Goal: Complete application form: Complete application form

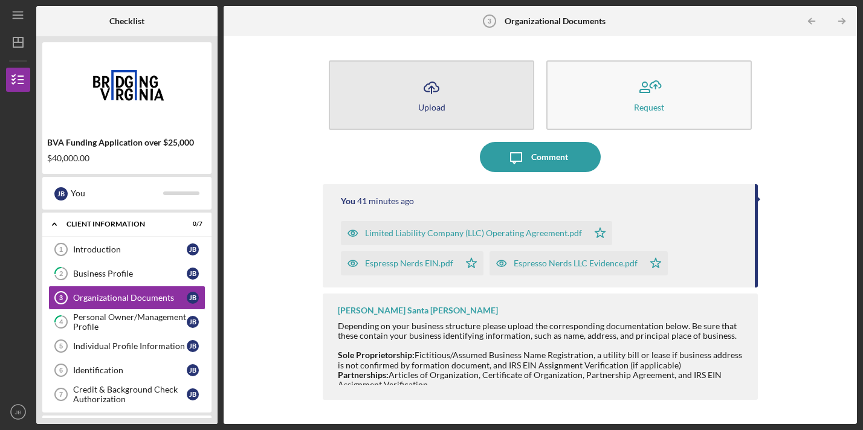
click at [450, 93] on button "Icon/Upload Upload" at bounding box center [432, 95] width 206 height 70
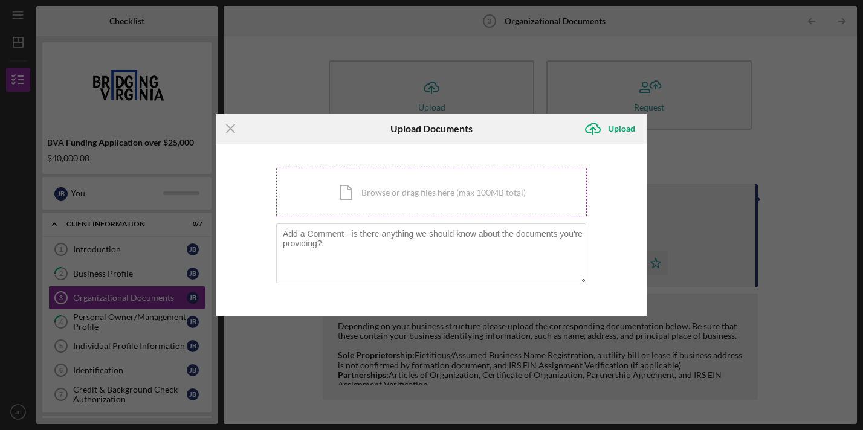
click at [399, 196] on div "Icon/Document Browse or drag files here (max 100MB total) Tap to choose files o…" at bounding box center [431, 193] width 311 height 50
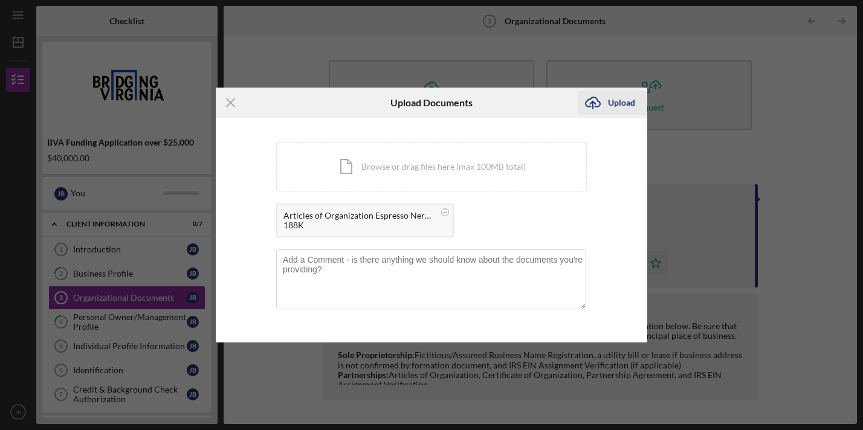
click at [620, 108] on div "Upload" at bounding box center [621, 103] width 27 height 24
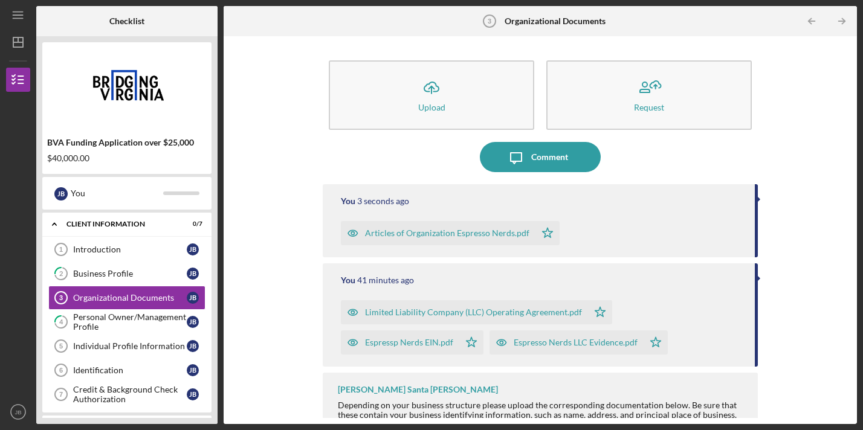
scroll to position [15, 0]
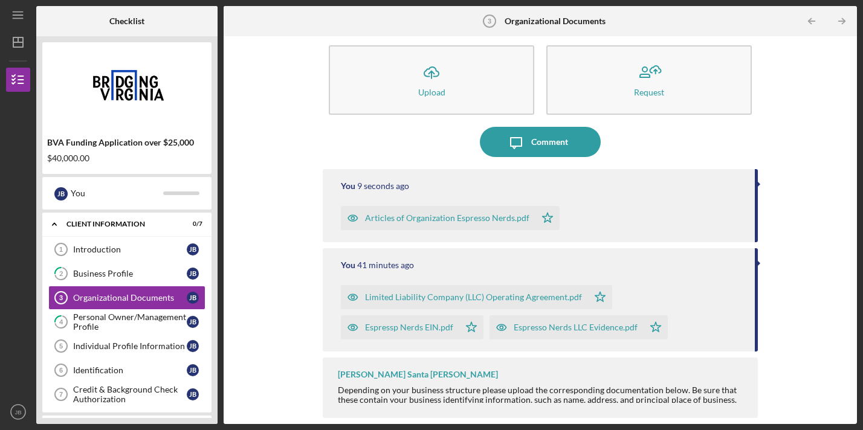
click at [772, 390] on div "Icon/Upload Upload Request Icon/Message Comment You 9 seconds ago Articles of O…" at bounding box center [540, 230] width 621 height 376
click at [462, 384] on div "[PERSON_NAME] Santa [PERSON_NAME] Depending on your business structure please u…" at bounding box center [540, 388] width 435 height 60
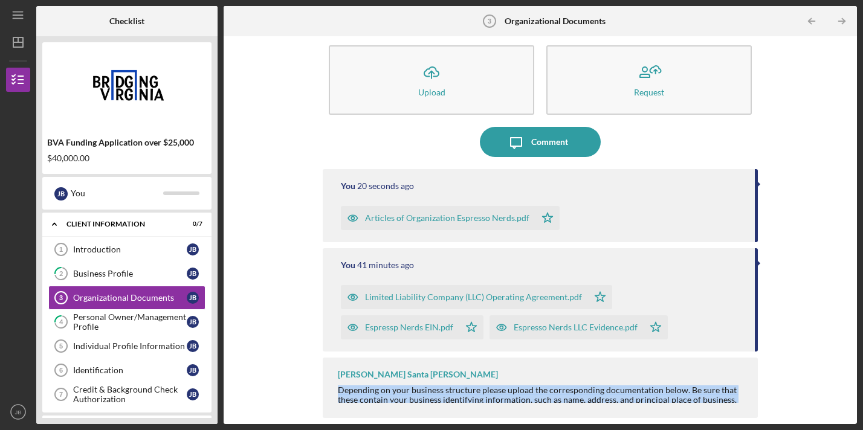
click at [462, 384] on div "[PERSON_NAME] Santa [PERSON_NAME] Depending on your business structure please u…" at bounding box center [540, 388] width 435 height 60
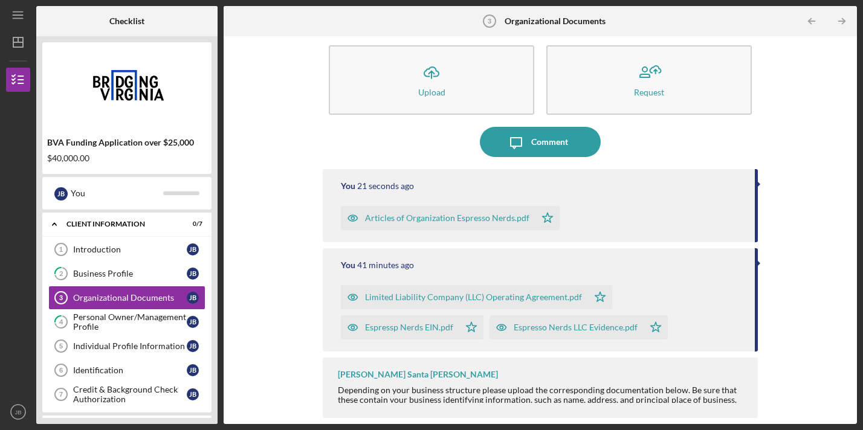
click at [598, 360] on div "[PERSON_NAME] Santa [PERSON_NAME] Depending on your business structure please u…" at bounding box center [540, 388] width 435 height 60
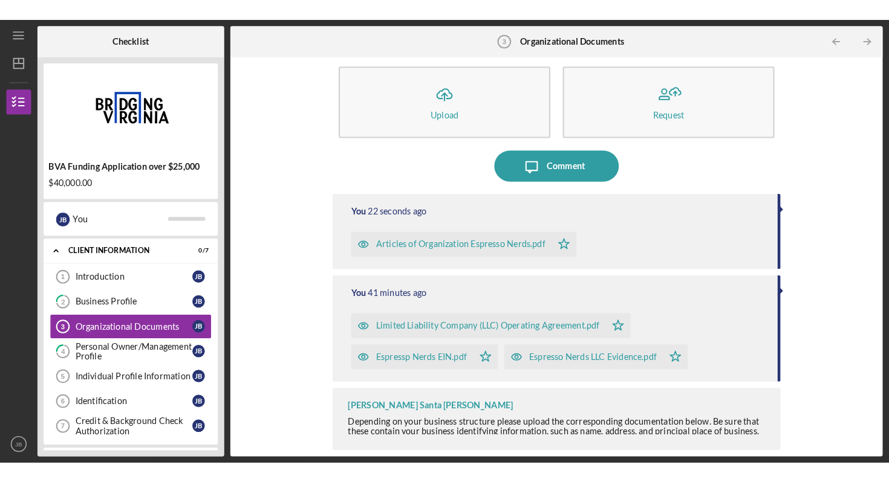
scroll to position [0, 0]
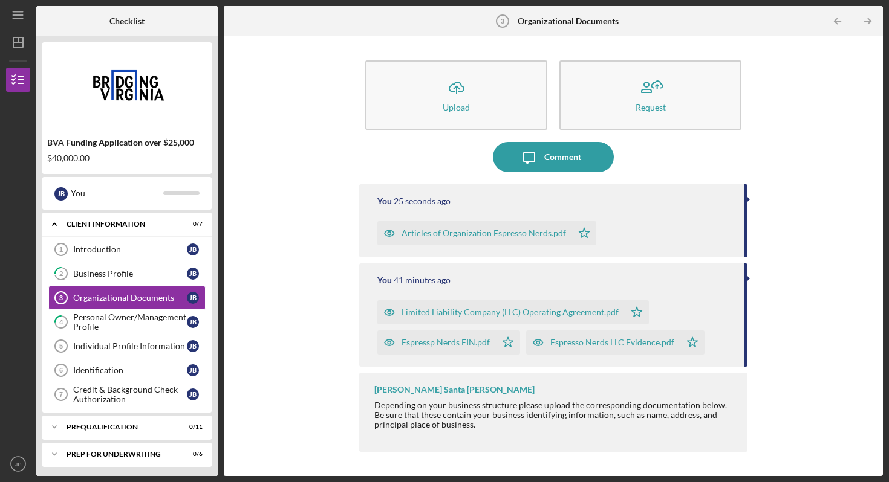
click at [486, 416] on div "Depending on your business structure please upload the corresponding documentat…" at bounding box center [554, 474] width 361 height 146
click at [483, 424] on div "Depending on your business structure please upload the corresponding documentat…" at bounding box center [554, 474] width 361 height 146
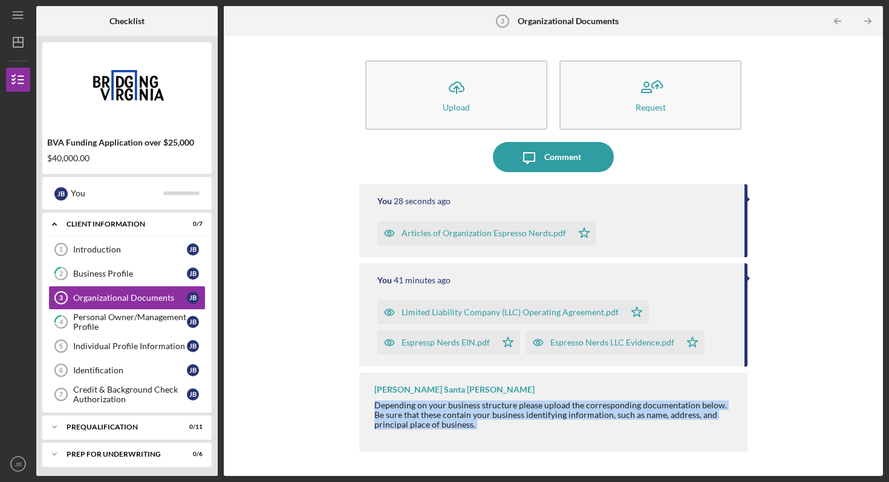
click at [483, 424] on div "Depending on your business structure please upload the corresponding documentat…" at bounding box center [554, 474] width 361 height 146
copy div "Depending on your business structure please upload the corresponding documentat…"
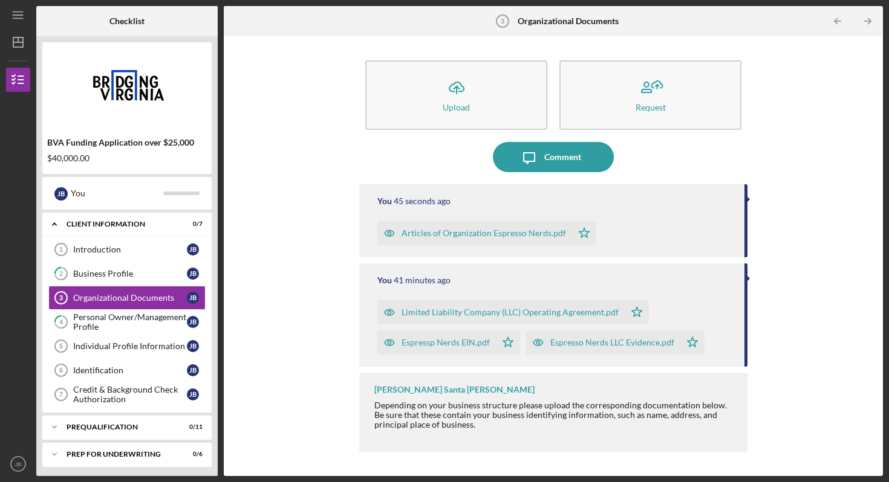
click at [488, 402] on div "Depending on your business structure please upload the corresponding documentat…" at bounding box center [554, 474] width 361 height 146
click at [103, 267] on link "2 Business Profile [PERSON_NAME]" at bounding box center [126, 274] width 157 height 24
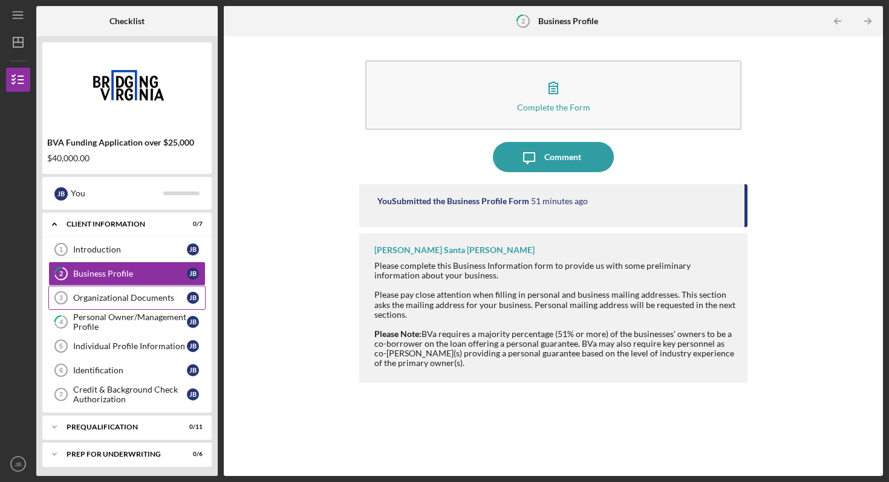
click at [112, 294] on div "Organizational Documents" at bounding box center [130, 298] width 114 height 10
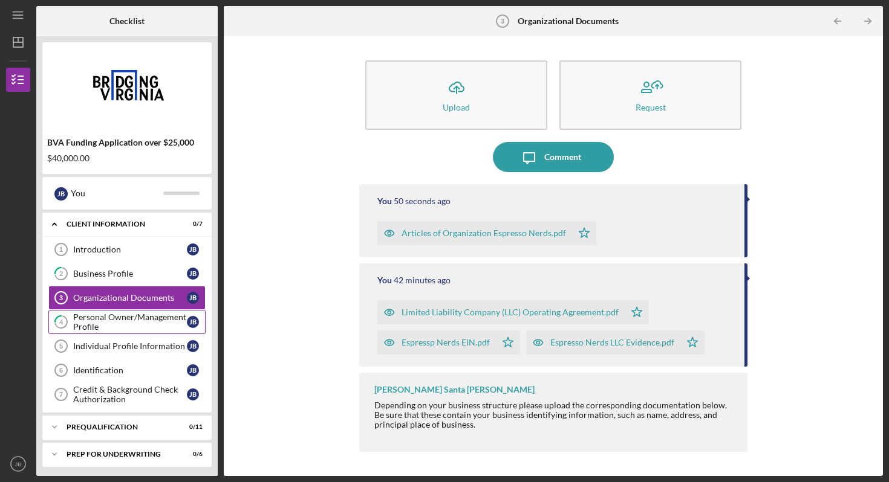
click at [129, 321] on div "Personal Owner/Management Profile" at bounding box center [130, 322] width 114 height 19
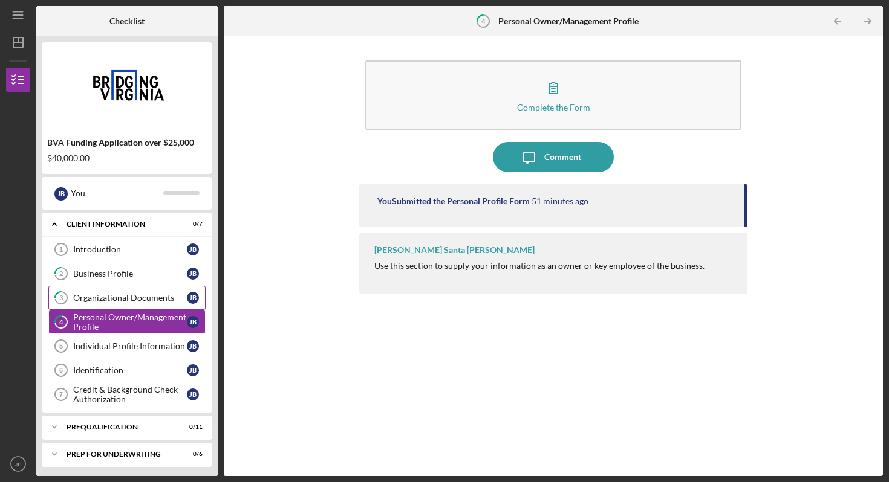
click at [120, 293] on link "3 Organizational Documents [PERSON_NAME]" at bounding box center [126, 298] width 157 height 24
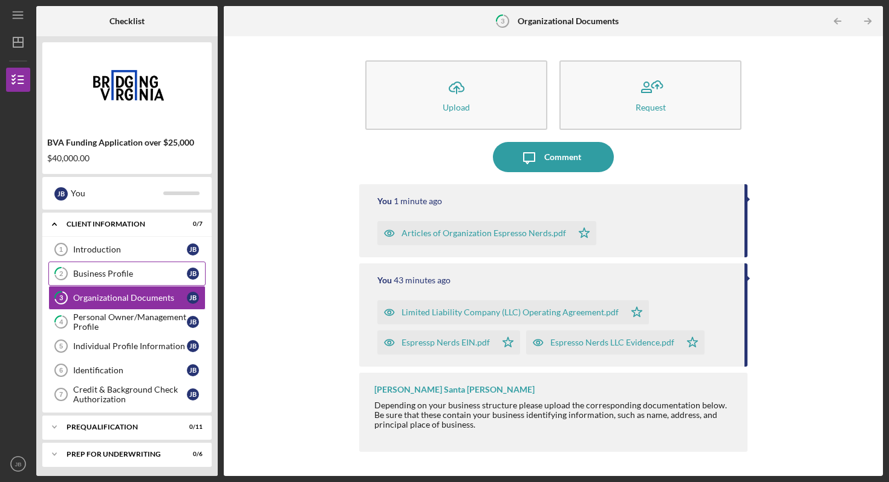
click at [115, 272] on div "Business Profile" at bounding box center [130, 274] width 114 height 10
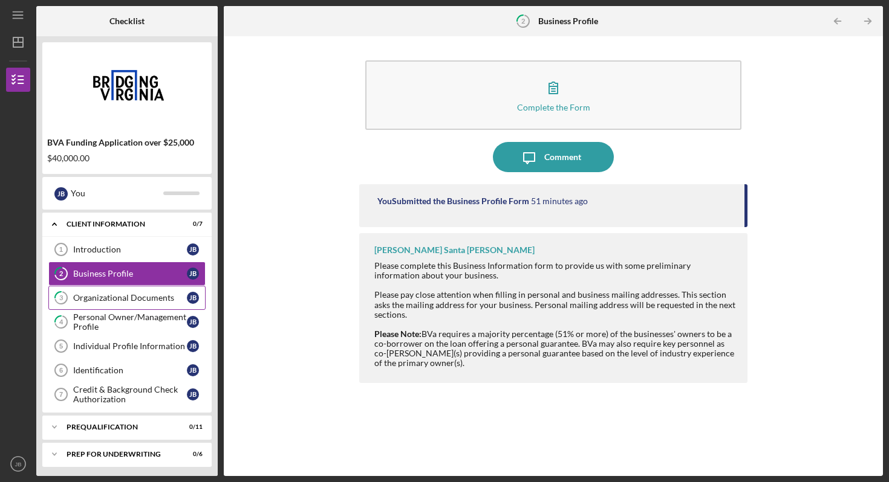
click at [116, 291] on link "3 Organizational Documents [PERSON_NAME]" at bounding box center [126, 298] width 157 height 24
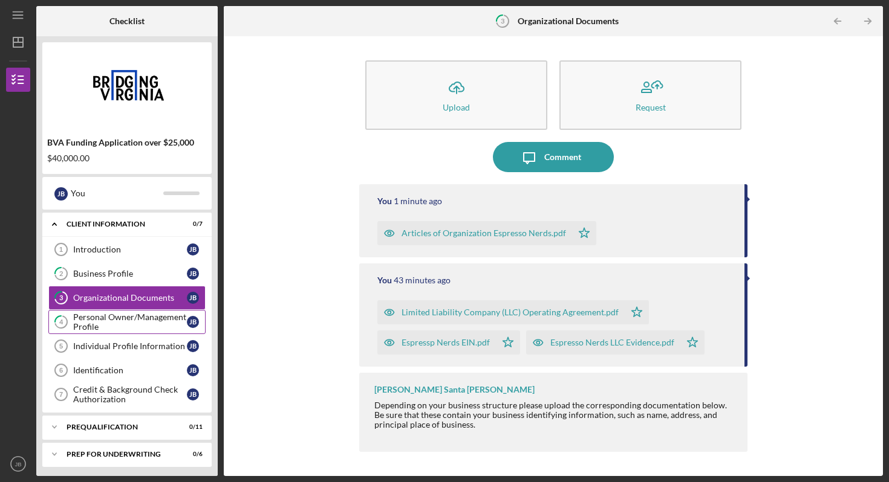
click at [138, 328] on div "Personal Owner/Management Profile" at bounding box center [130, 322] width 114 height 19
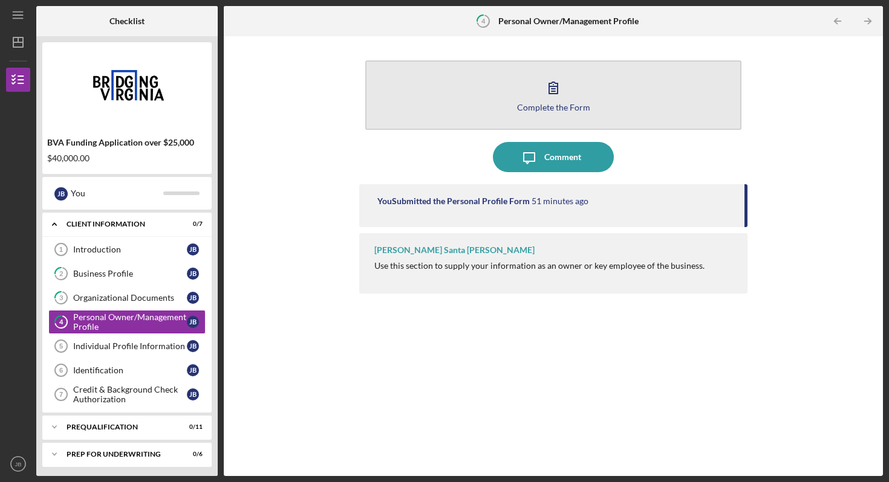
click at [552, 100] on icon "button" at bounding box center [553, 88] width 30 height 30
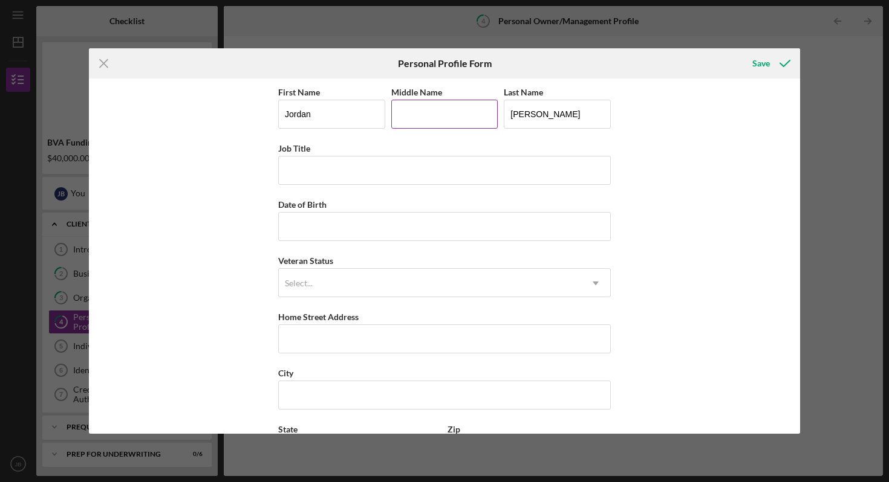
click at [450, 114] on input "Middle Name" at bounding box center [444, 114] width 107 height 29
type input "V"
type input "[PERSON_NAME]"
click at [351, 161] on input "Job Title" at bounding box center [444, 170] width 332 height 29
click at [305, 220] on input "Date of Birth" at bounding box center [444, 226] width 332 height 29
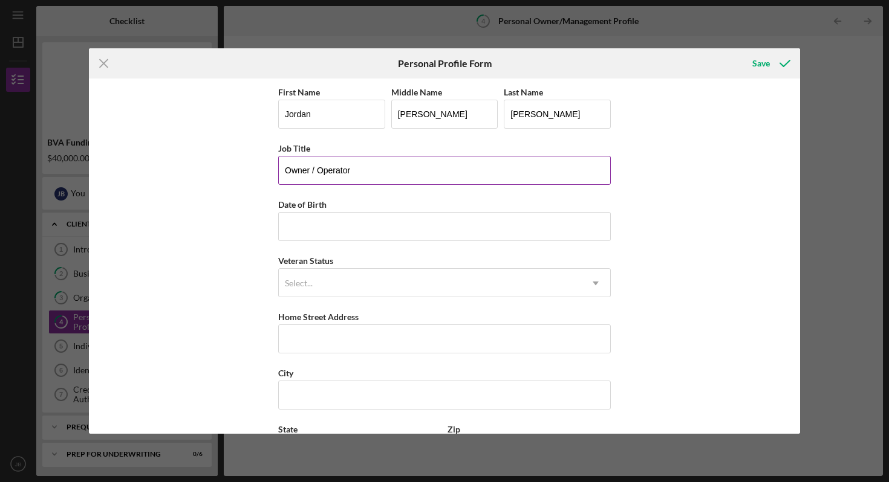
drag, startPoint x: 363, startPoint y: 172, endPoint x: 308, endPoint y: 172, distance: 55.6
click at [308, 172] on input "Owner / Operator" at bounding box center [444, 170] width 332 height 29
type input "Owner of Espresso Nerds"
click at [327, 216] on input "Date of Birth" at bounding box center [444, 226] width 332 height 29
type input "[DATE]"
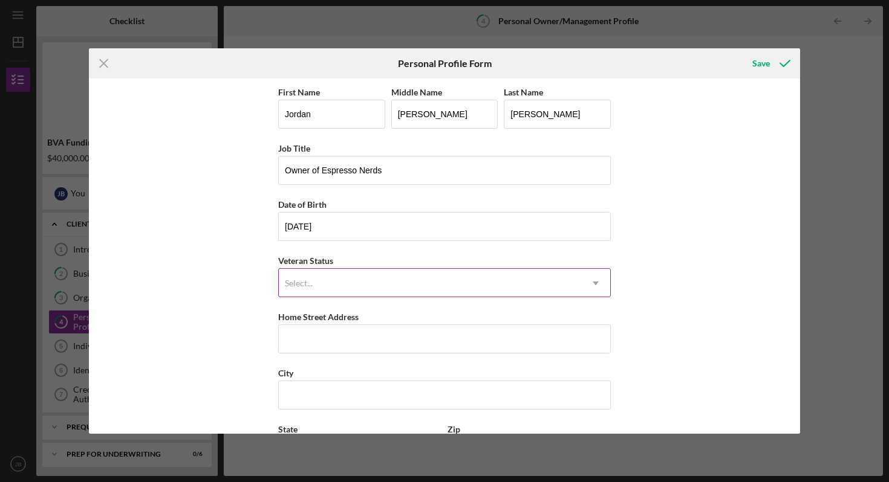
click at [331, 279] on div "Select..." at bounding box center [430, 284] width 302 height 28
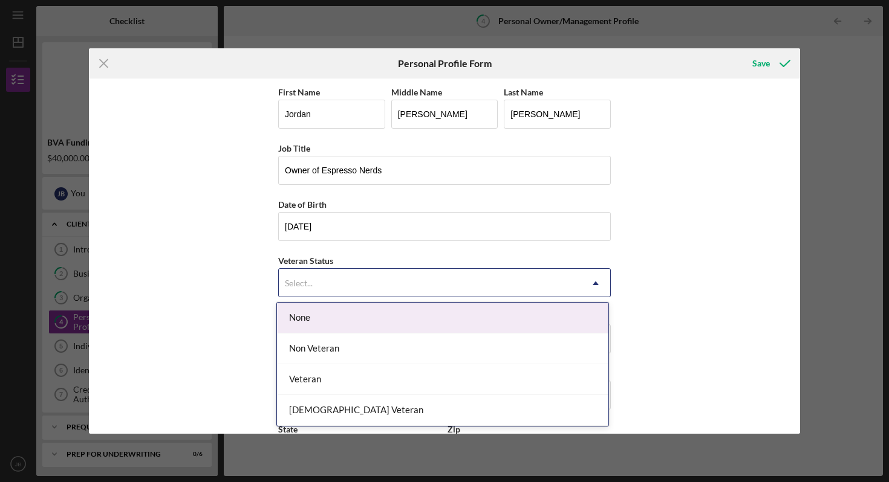
click at [327, 325] on div "None" at bounding box center [442, 318] width 331 height 31
click at [327, 287] on div "Select..." at bounding box center [430, 284] width 302 height 28
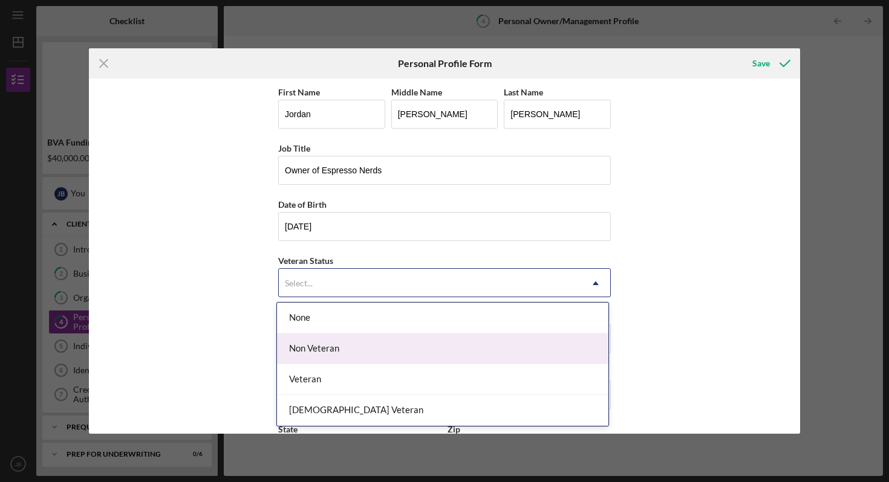
click at [327, 342] on div "Non Veteran" at bounding box center [442, 349] width 331 height 31
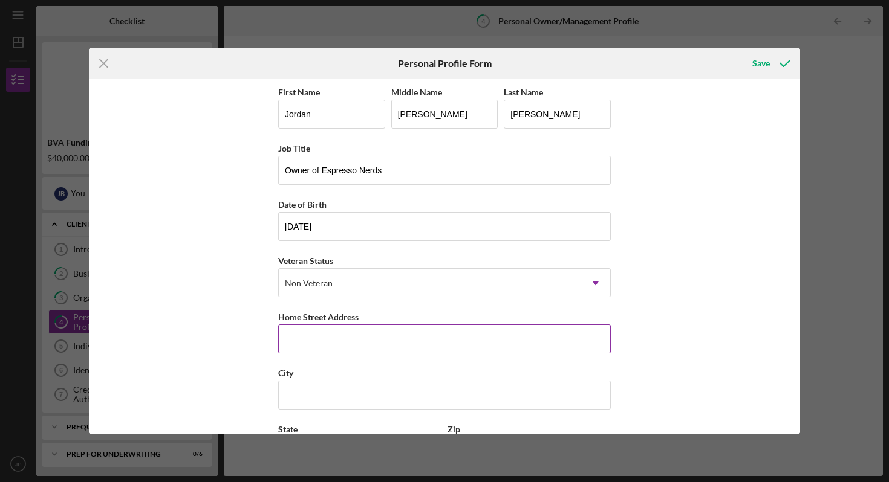
click at [325, 335] on input "Home Street Address" at bounding box center [444, 339] width 332 height 29
type input "[STREET_ADDRESS][PERSON_NAME]"
type input "[GEOGRAPHIC_DATA]"
type input "23227"
type input "VA"
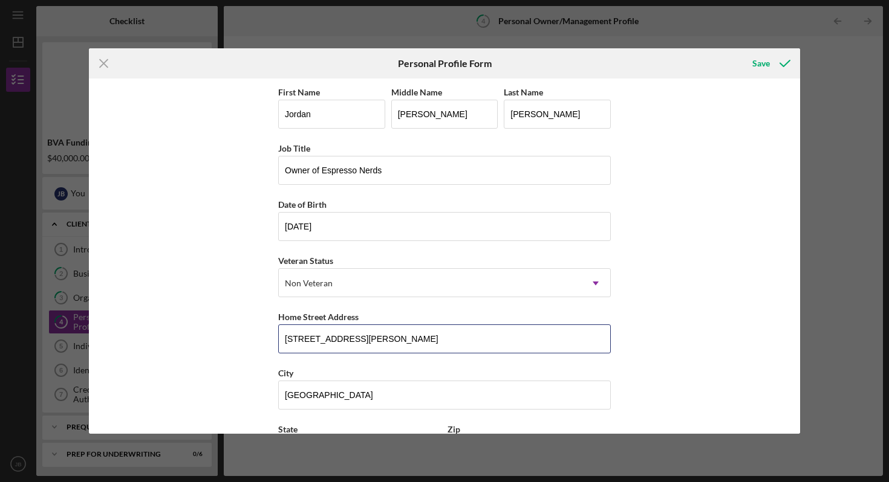
scroll to position [106, 0]
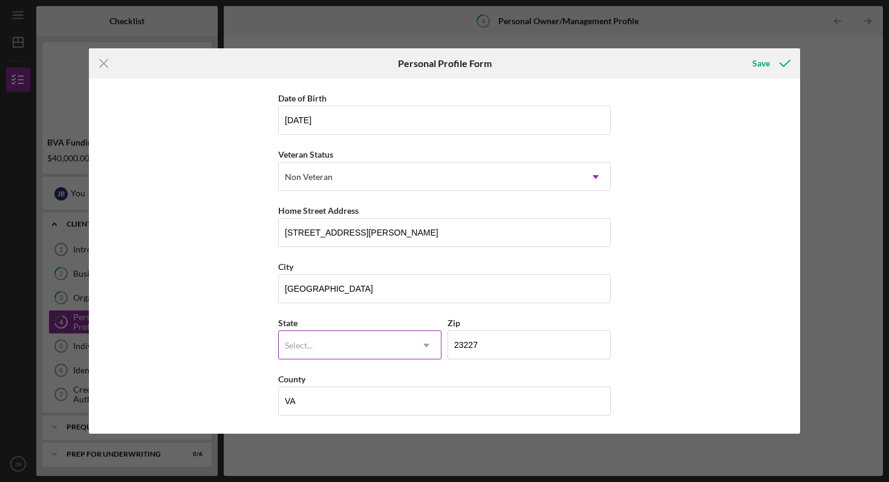
click at [302, 343] on div "Select..." at bounding box center [299, 346] width 28 height 10
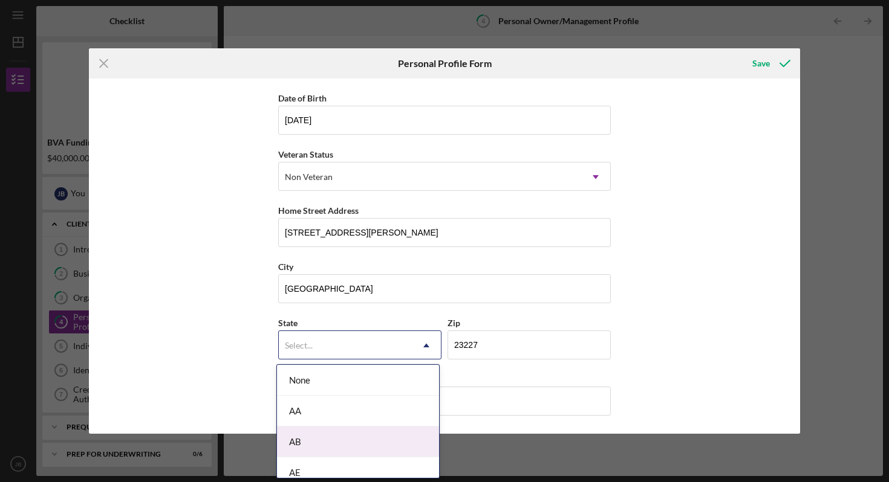
type input "v"
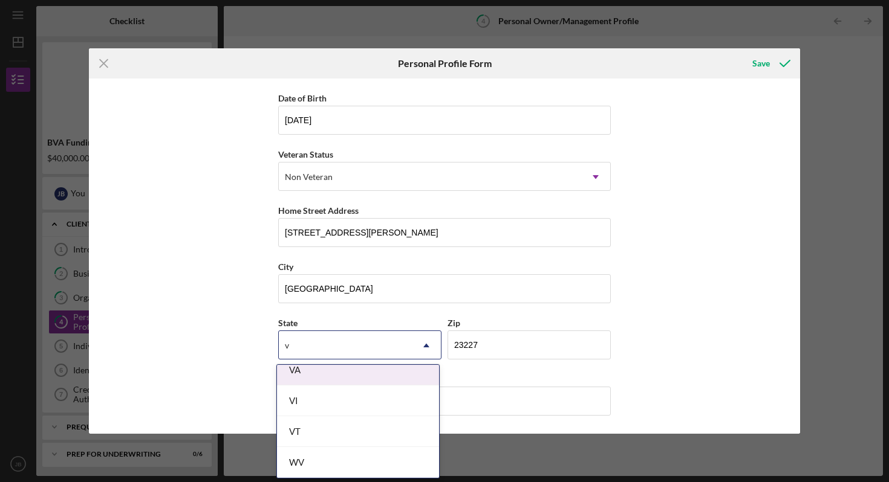
click at [314, 378] on div "VA" at bounding box center [358, 370] width 162 height 31
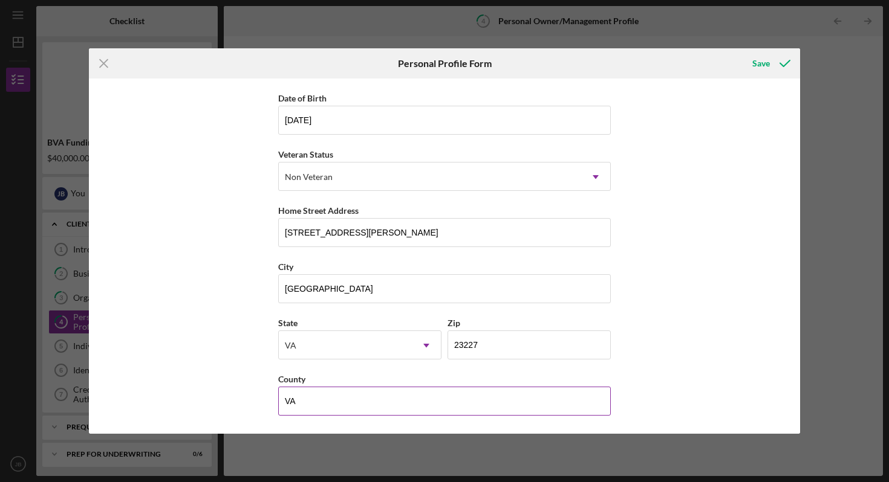
drag, startPoint x: 308, startPoint y: 398, endPoint x: 277, endPoint y: 398, distance: 31.4
click at [278, 398] on input "VA" at bounding box center [444, 401] width 332 height 29
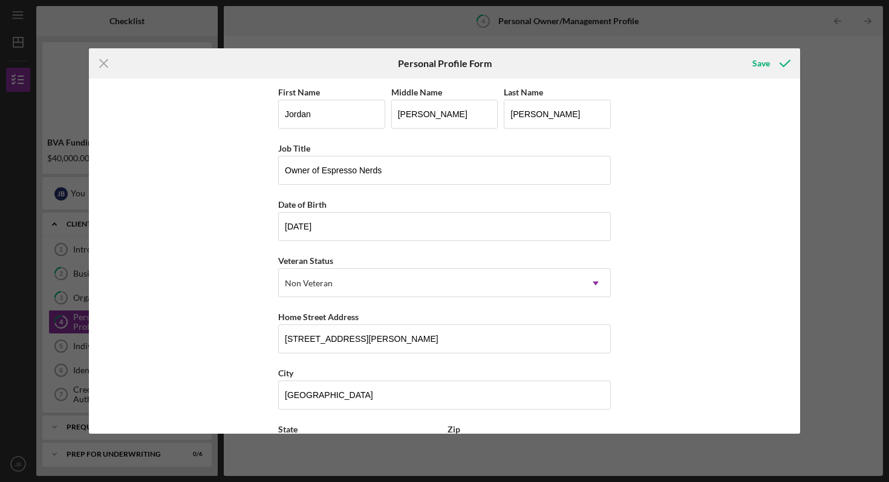
scroll to position [106, 0]
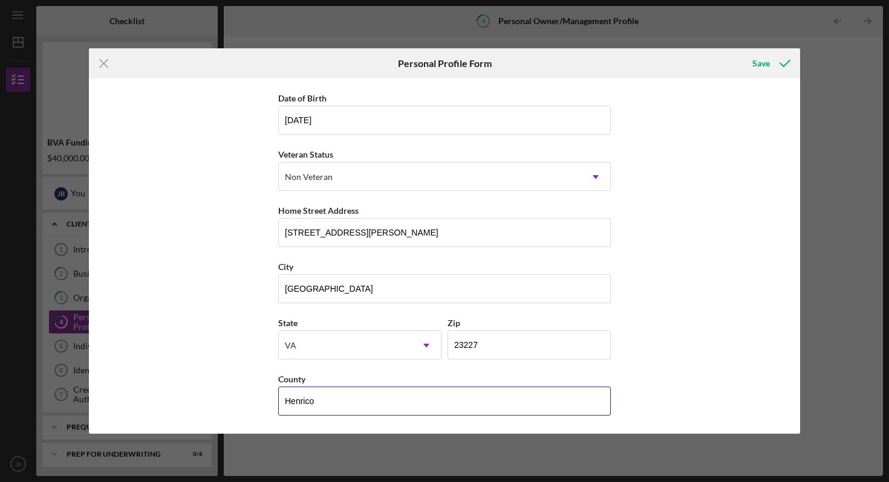
type input "Henrico"
click at [704, 290] on div "First Name [PERSON_NAME] Middle Name [PERSON_NAME] Last Name [PERSON_NAME] Job …" at bounding box center [444, 256] width 711 height 355
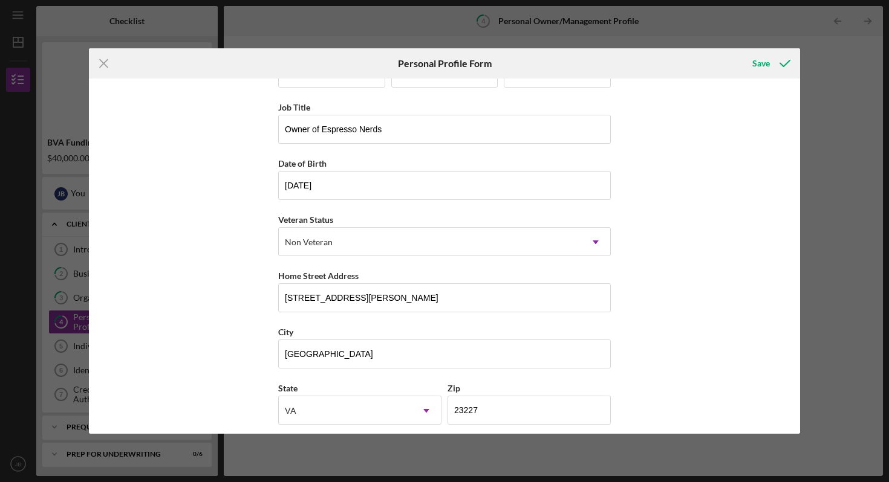
scroll to position [0, 0]
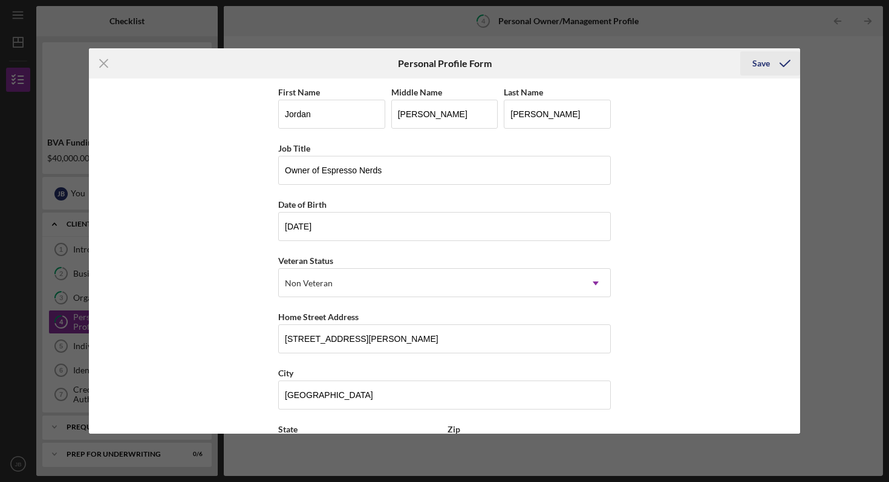
click at [772, 64] on icon "submit" at bounding box center [784, 63] width 30 height 30
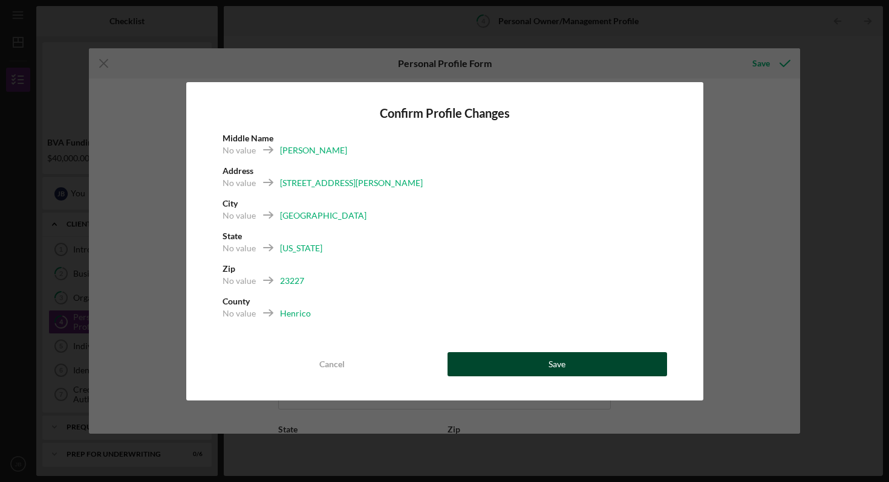
click at [523, 361] on button "Save" at bounding box center [556, 364] width 219 height 24
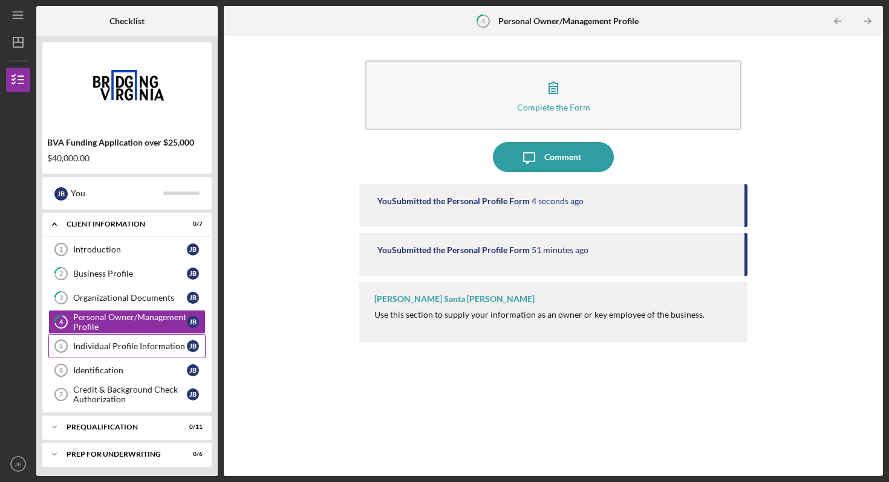
click at [135, 351] on link "Individual Profile Information 5 Individual Profile Information [PERSON_NAME]" at bounding box center [126, 346] width 157 height 24
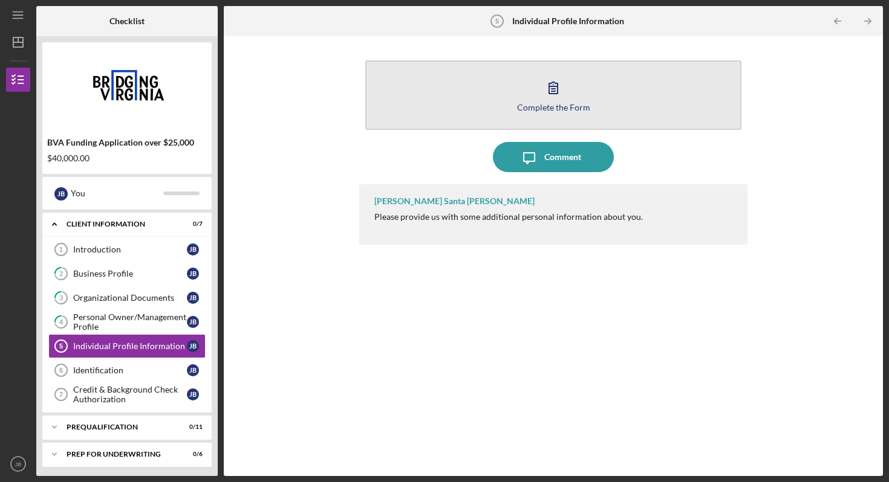
click at [500, 105] on button "Complete the Form Form" at bounding box center [553, 95] width 376 height 70
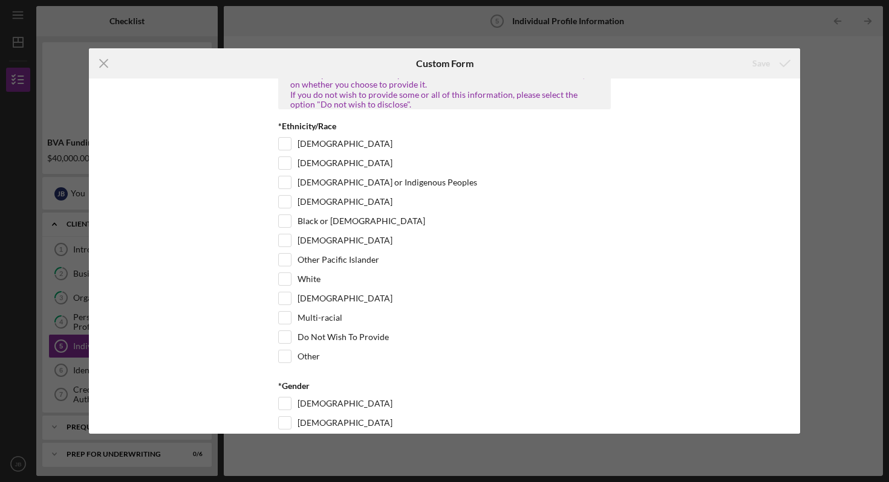
scroll to position [93, 0]
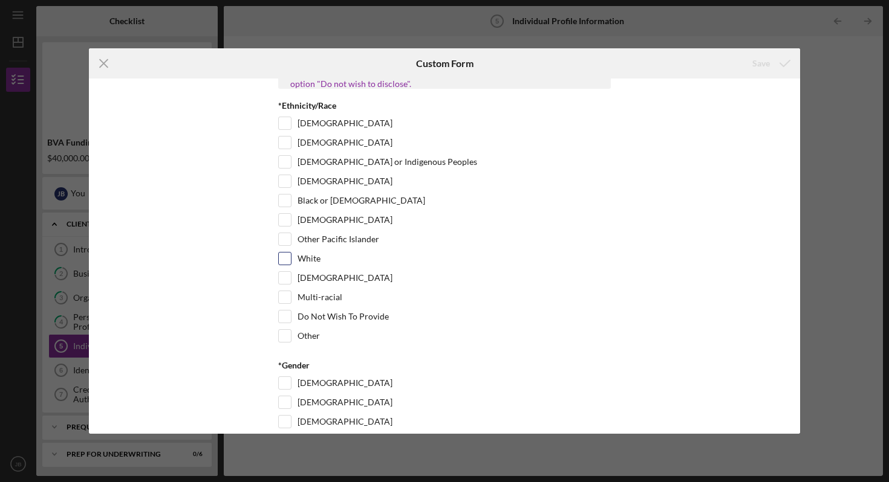
click at [282, 265] on input "White" at bounding box center [285, 259] width 12 height 12
checkbox input "true"
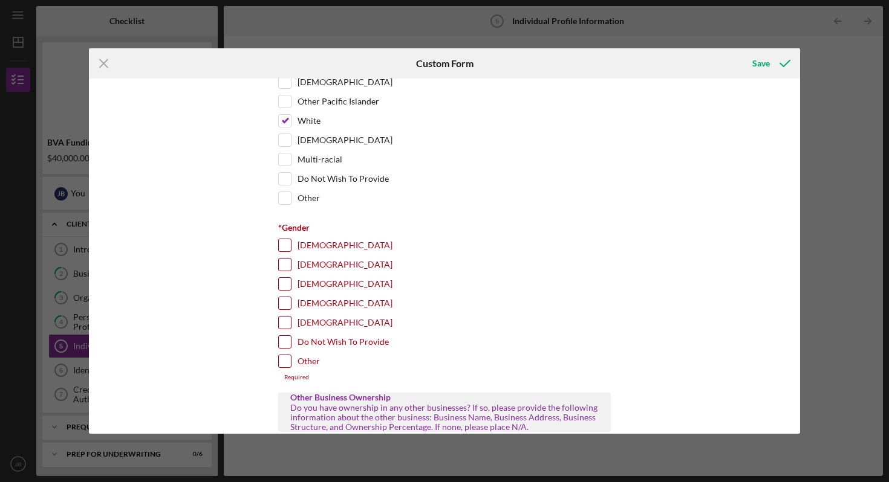
scroll to position [245, 0]
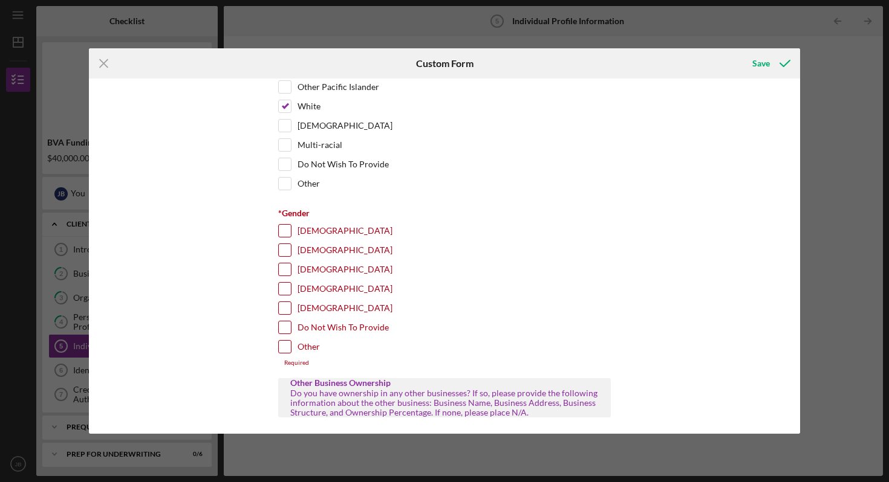
click at [282, 256] on input "[DEMOGRAPHIC_DATA]" at bounding box center [285, 250] width 12 height 12
checkbox input "true"
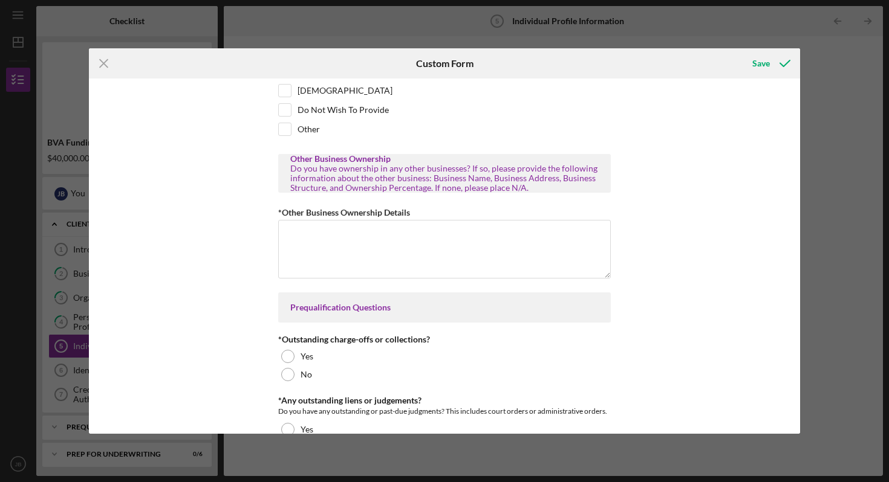
scroll to position [471, 0]
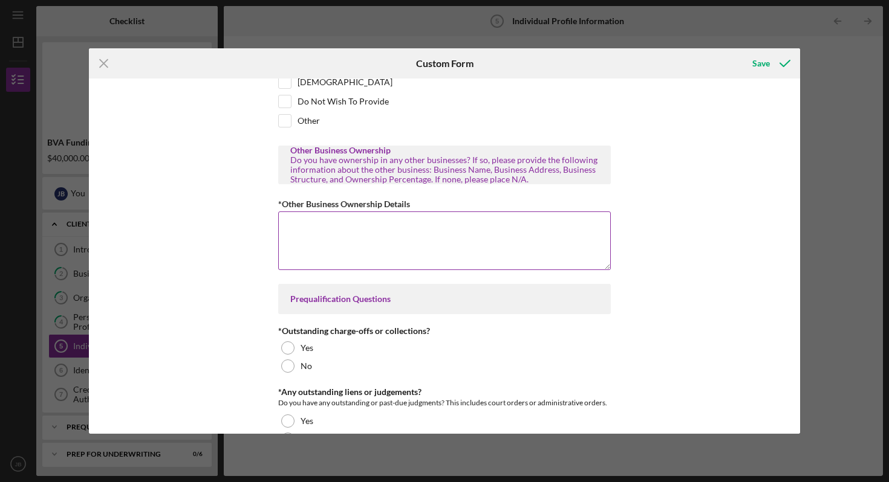
click at [369, 237] on textarea "*Other Business Ownership Details" at bounding box center [444, 241] width 332 height 58
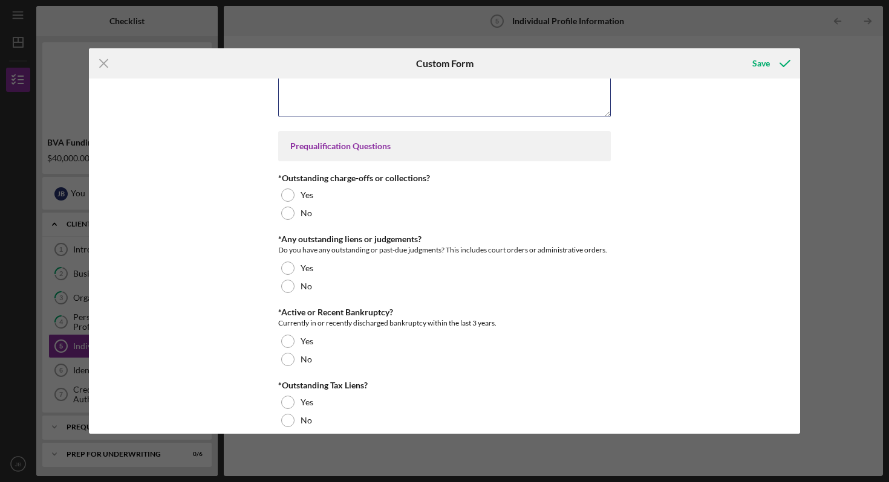
scroll to position [625, 0]
type textarea "No ownership in any other business."
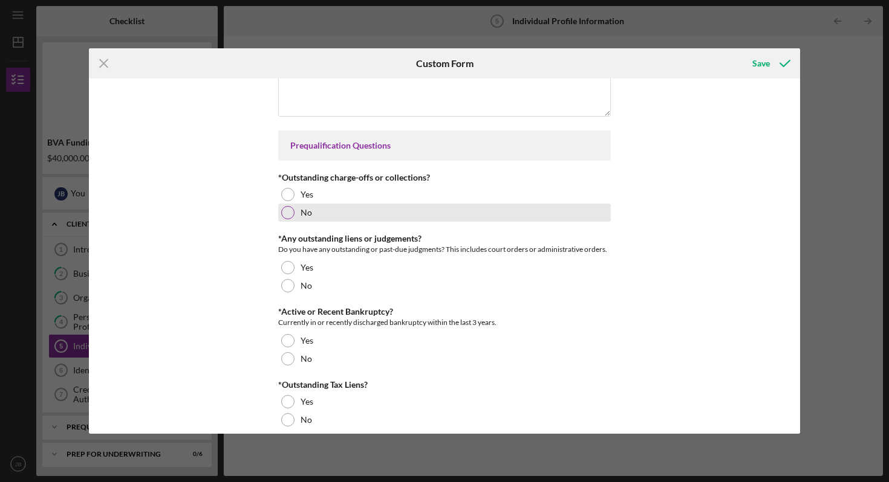
click at [288, 219] on div at bounding box center [287, 212] width 13 height 13
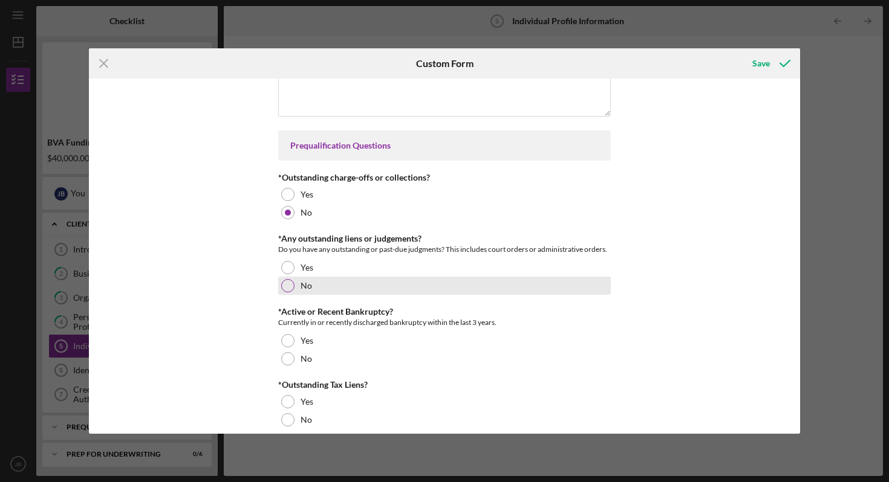
click at [290, 295] on div "No" at bounding box center [444, 286] width 332 height 18
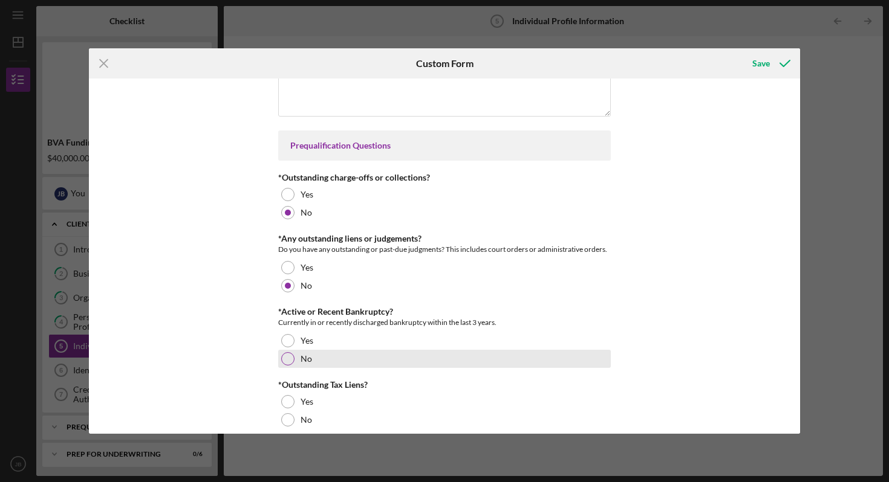
click at [283, 366] on div at bounding box center [287, 358] width 13 height 13
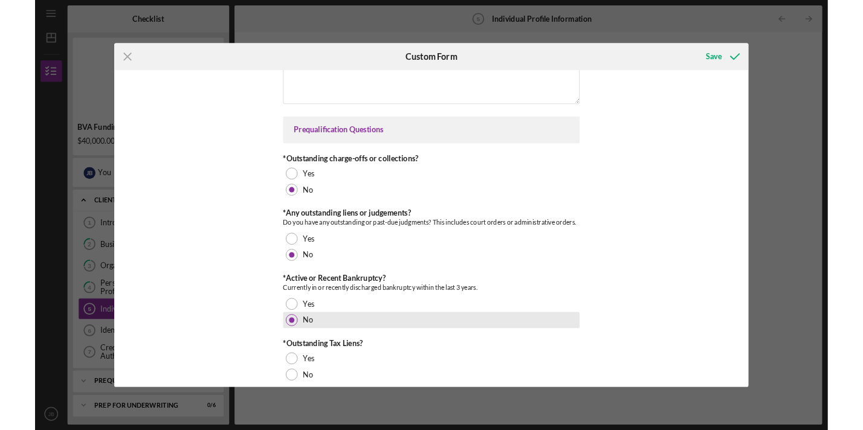
scroll to position [647, 0]
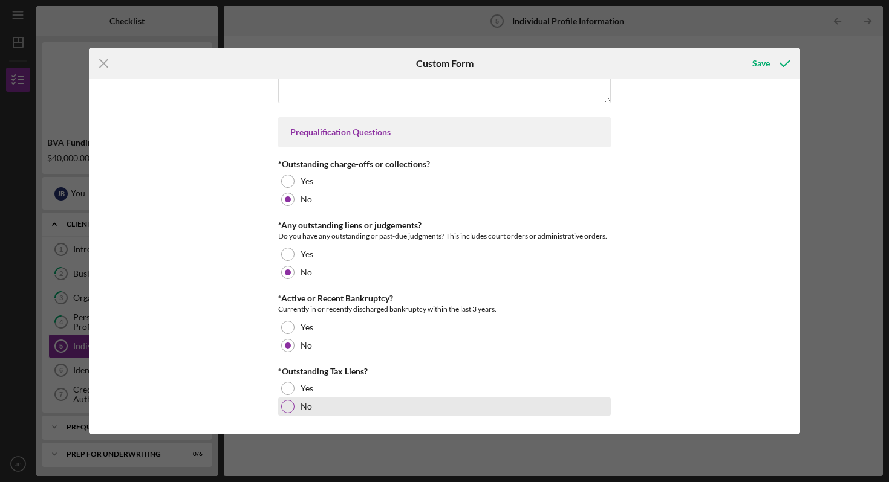
click at [285, 407] on div at bounding box center [287, 406] width 13 height 13
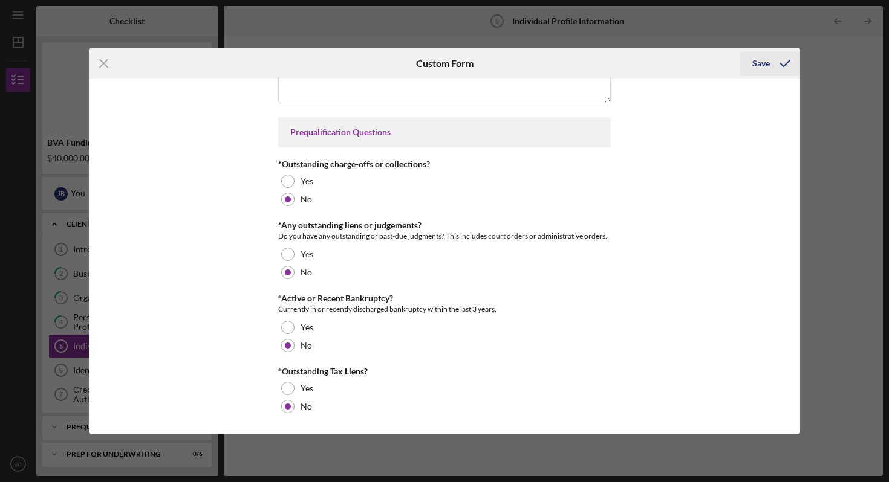
click at [773, 64] on icon "submit" at bounding box center [784, 63] width 30 height 30
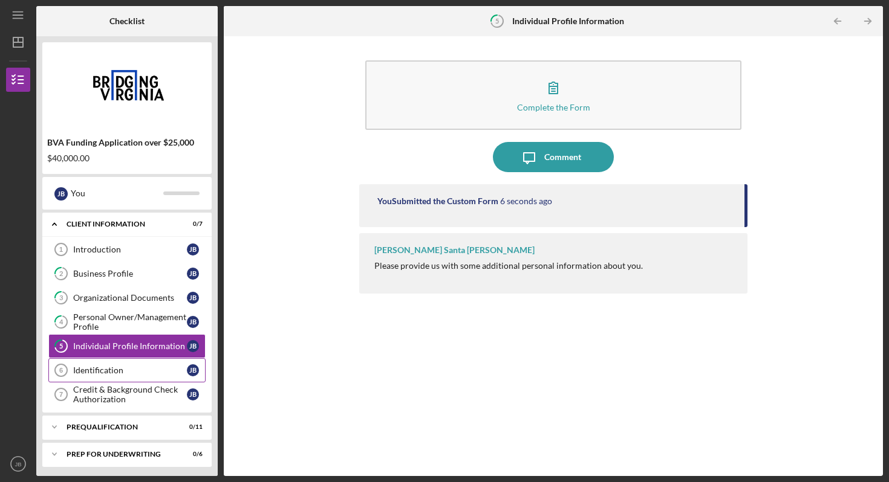
click at [106, 370] on div "Identification" at bounding box center [130, 371] width 114 height 10
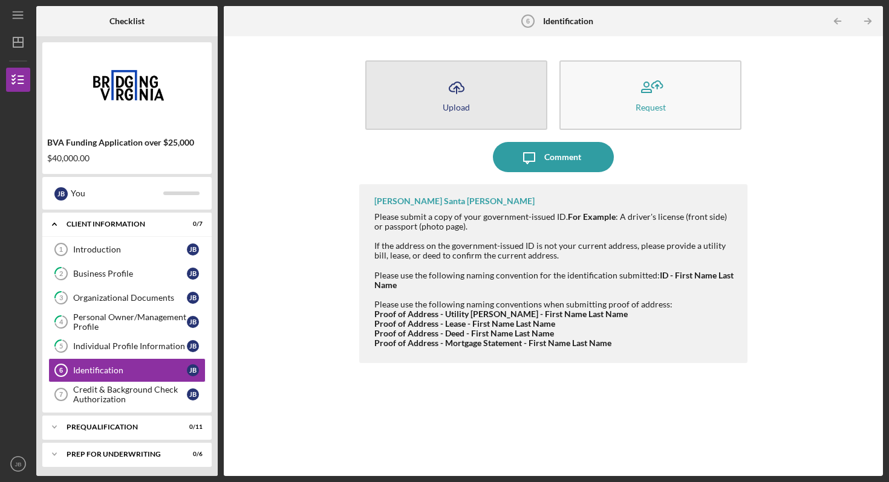
click at [479, 102] on button "Icon/Upload Upload" at bounding box center [456, 95] width 182 height 70
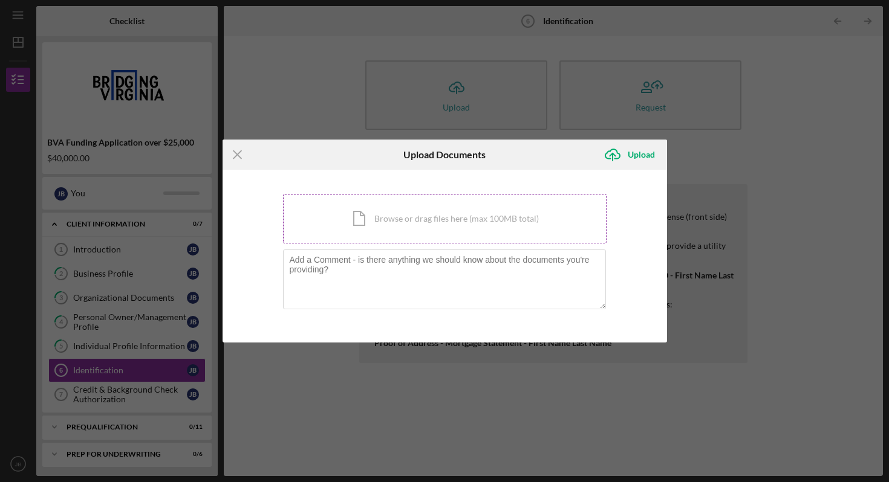
click at [506, 207] on div "Icon/Document Browse or drag files here (max 100MB total) Tap to choose files o…" at bounding box center [444, 219] width 323 height 50
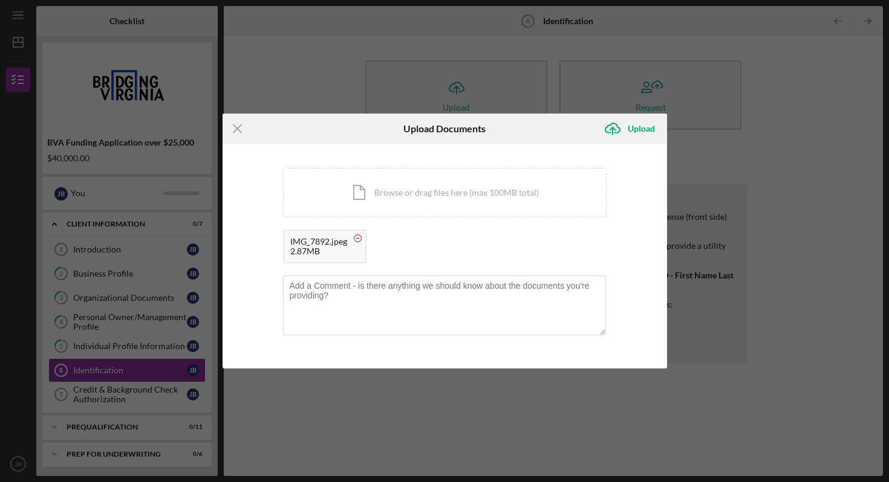
click at [357, 240] on circle at bounding box center [357, 238] width 7 height 7
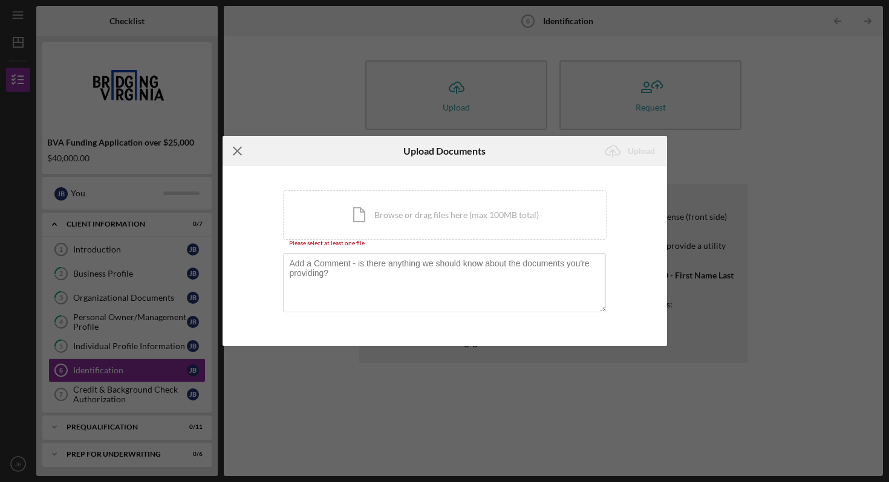
click at [231, 152] on icon "Icon/Menu Close" at bounding box center [237, 151] width 30 height 30
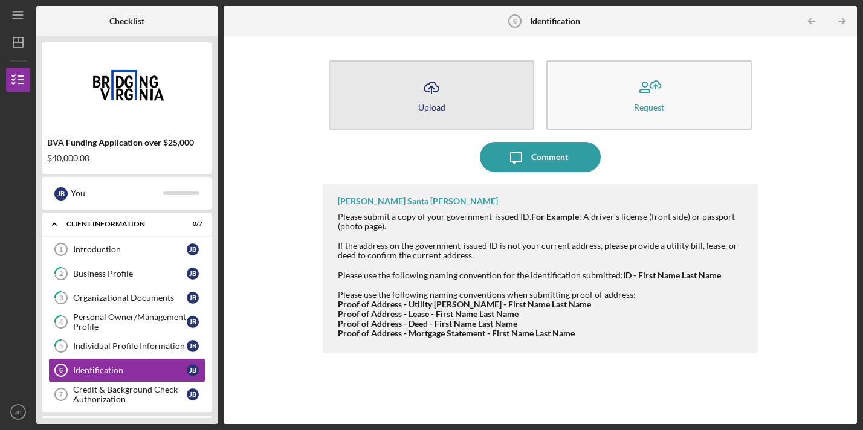
click at [459, 103] on button "Icon/Upload Upload" at bounding box center [432, 95] width 206 height 70
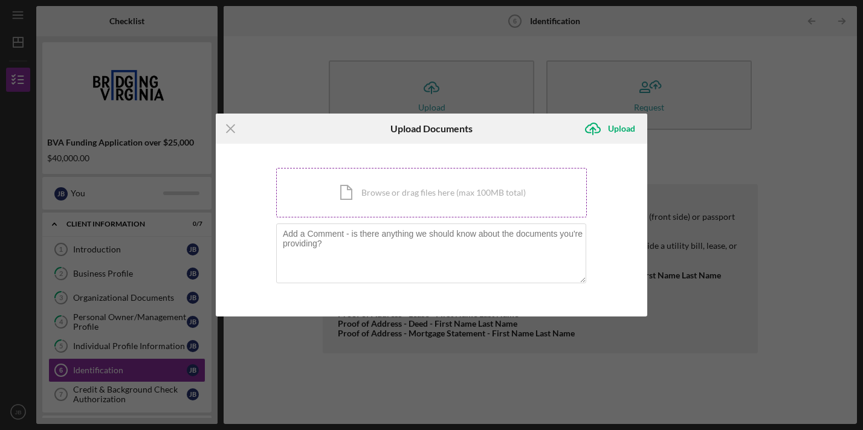
click at [416, 188] on div "Icon/Document Browse or drag files here (max 100MB total) Tap to choose files o…" at bounding box center [431, 193] width 311 height 50
click at [743, 193] on div "Icon/Menu Close Upload Documents Icon/Upload Upload You're uploading documents …" at bounding box center [431, 215] width 863 height 430
click at [227, 126] on icon "Icon/Menu Close" at bounding box center [231, 129] width 30 height 30
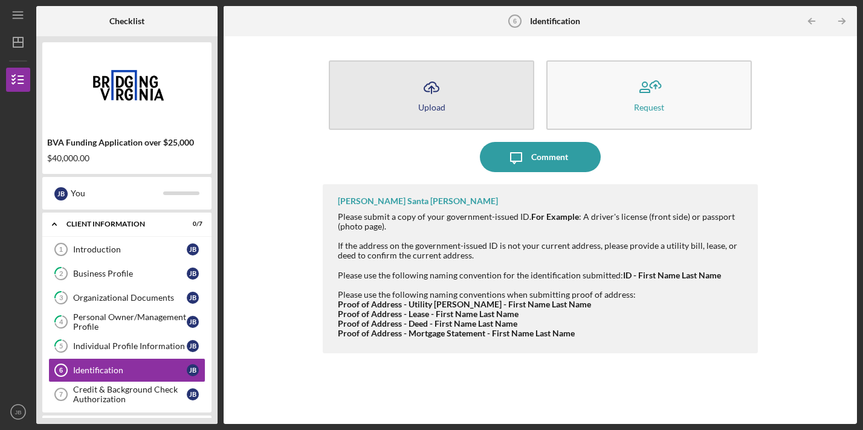
click at [443, 100] on icon "Icon/Upload" at bounding box center [431, 88] width 30 height 30
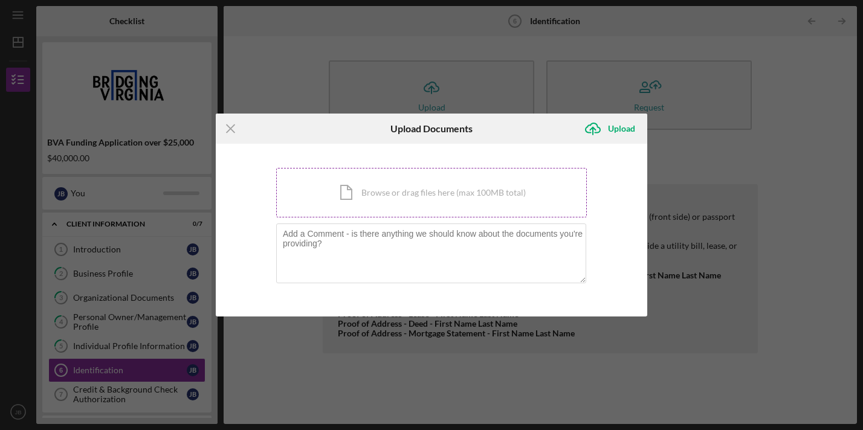
click at [397, 208] on div "Icon/Document Browse or drag files here (max 100MB total) Tap to choose files o…" at bounding box center [431, 193] width 311 height 50
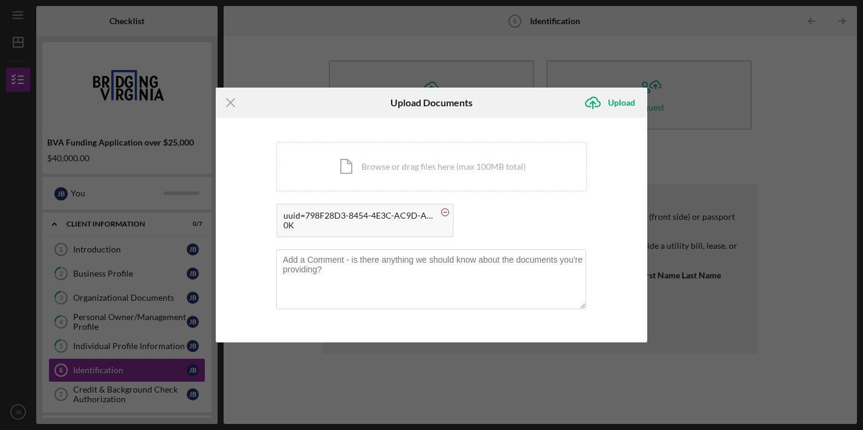
click at [442, 213] on circle at bounding box center [445, 212] width 7 height 7
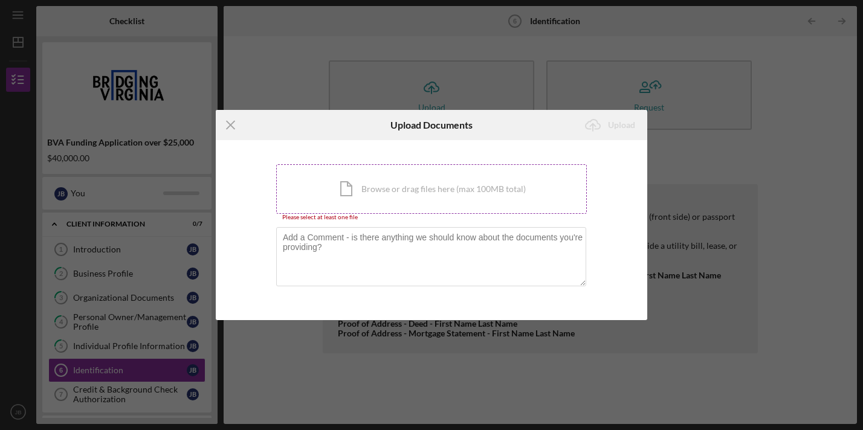
click at [392, 188] on div "Icon/Document Browse or drag files here (max 100MB total) Tap to choose files o…" at bounding box center [431, 189] width 311 height 50
click at [439, 200] on div "Icon/Document Browse or drag files here (max 100MB total) Tap to choose files o…" at bounding box center [431, 189] width 311 height 50
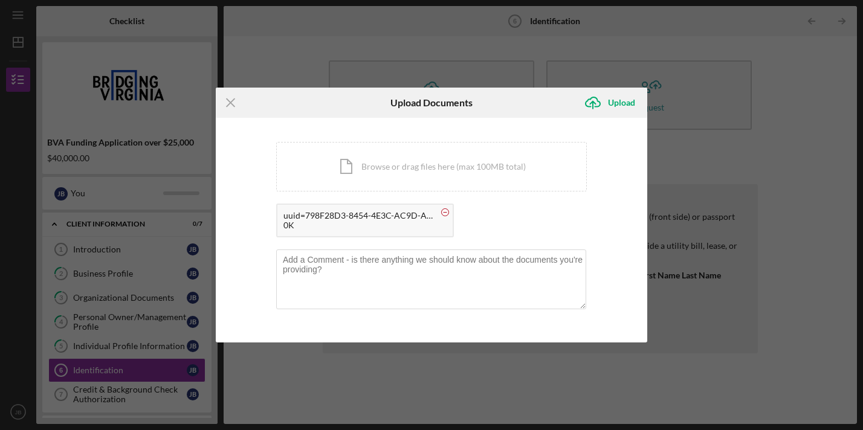
click at [447, 213] on circle at bounding box center [445, 212] width 7 height 7
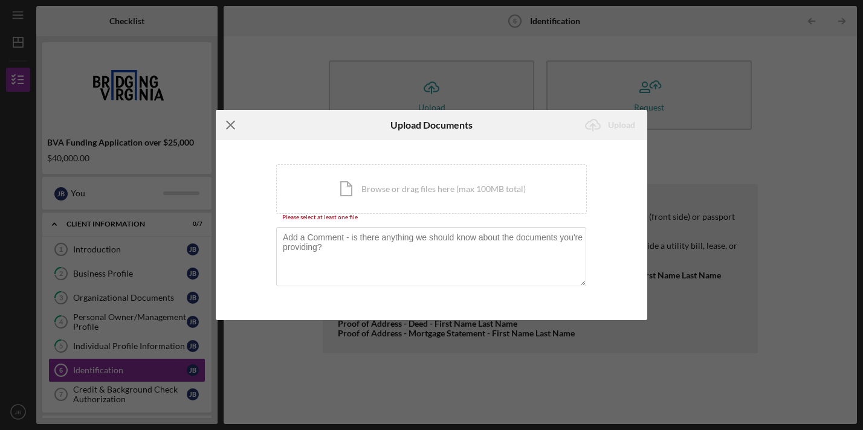
click at [233, 124] on icon "Icon/Menu Close" at bounding box center [231, 125] width 30 height 30
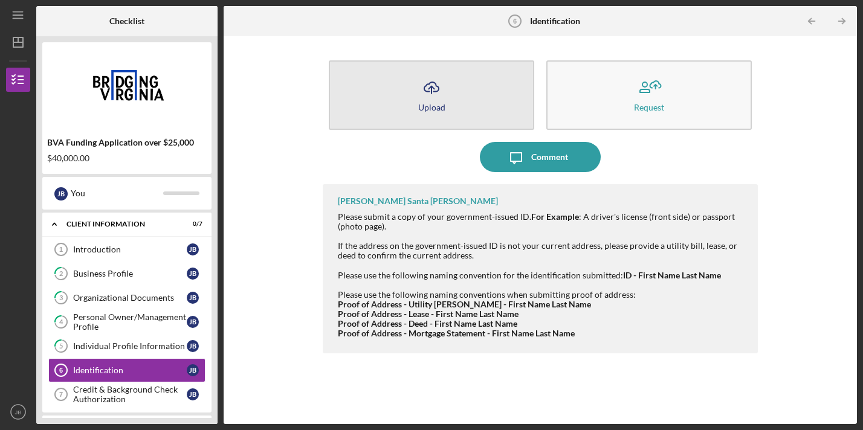
click at [422, 111] on div "Upload" at bounding box center [431, 107] width 27 height 9
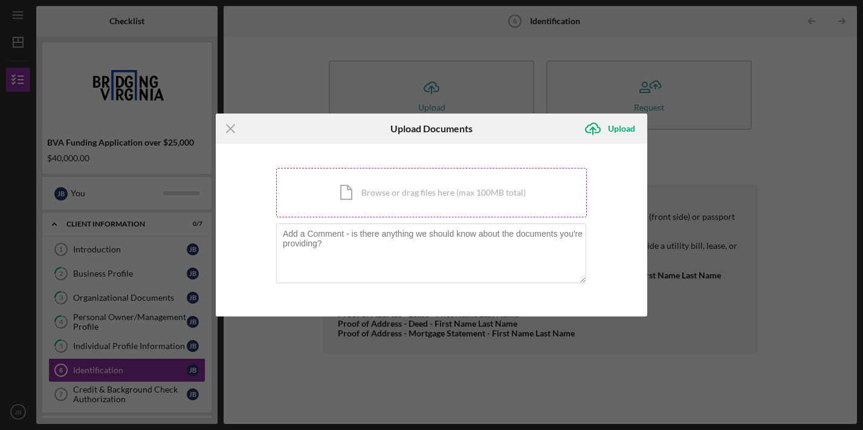
click at [403, 189] on div "Icon/Document Browse or drag files here (max 100MB total) Tap to choose files o…" at bounding box center [431, 193] width 311 height 50
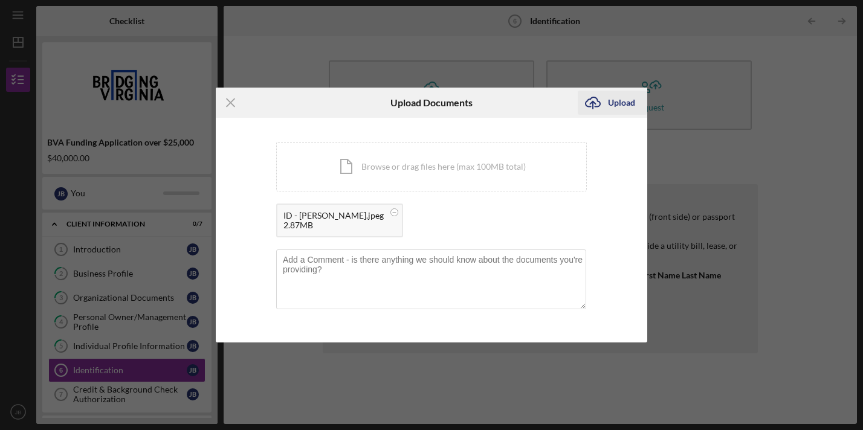
click at [610, 102] on div "Upload" at bounding box center [621, 103] width 27 height 24
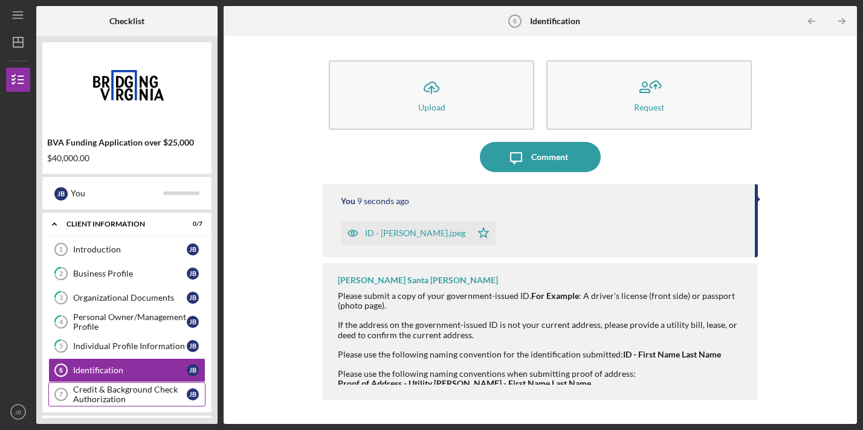
click at [128, 398] on div "Credit & Background Check Authorization" at bounding box center [130, 394] width 114 height 19
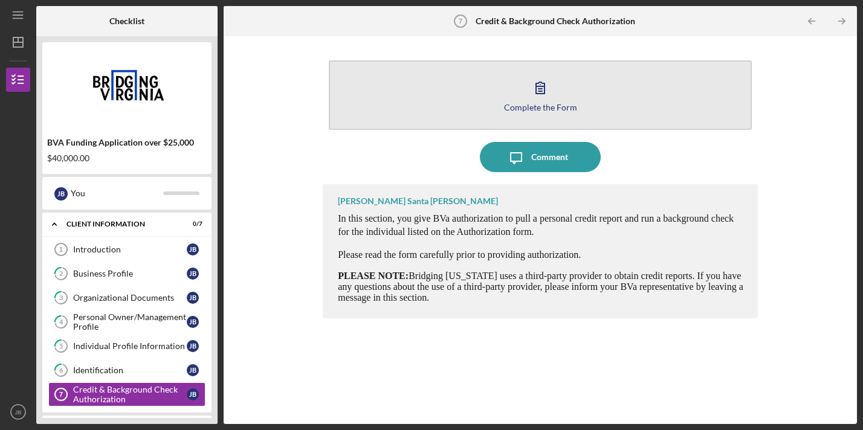
click at [554, 92] on button "Complete the Form Form" at bounding box center [540, 95] width 423 height 70
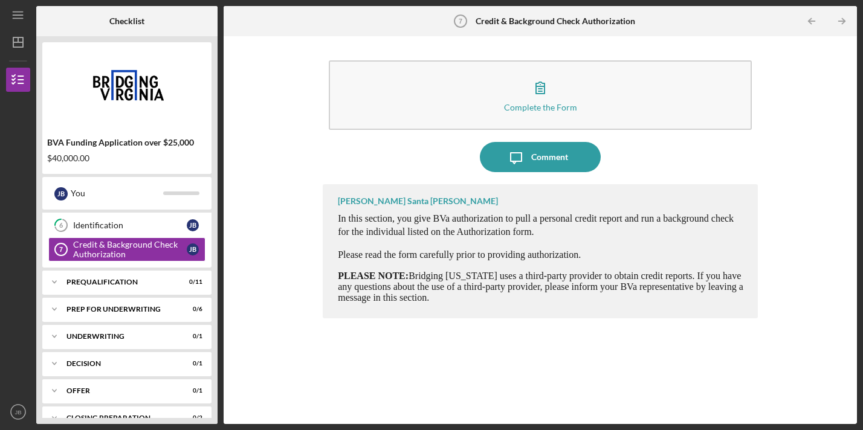
scroll to position [160, 0]
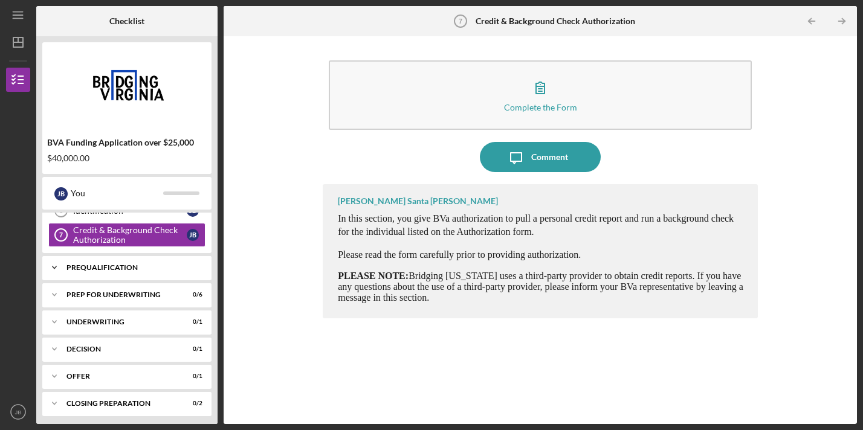
click at [125, 267] on div "Prequalification" at bounding box center [131, 267] width 130 height 7
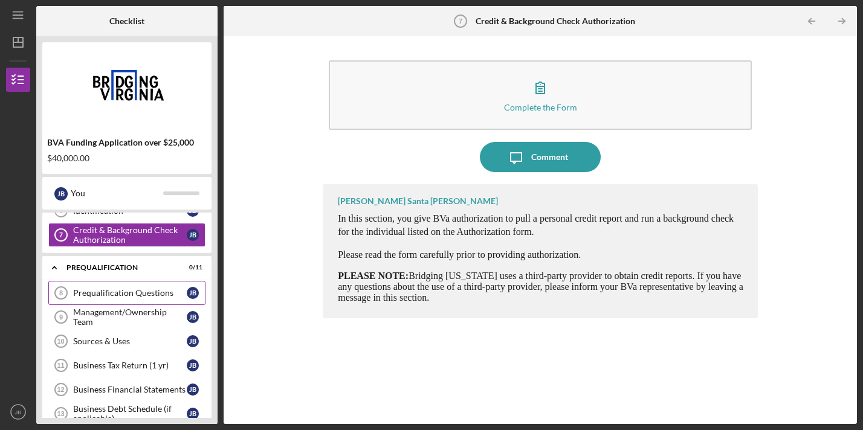
click at [131, 287] on link "Prequalification Questions 8 Prequalification Questions [PERSON_NAME]" at bounding box center [126, 293] width 157 height 24
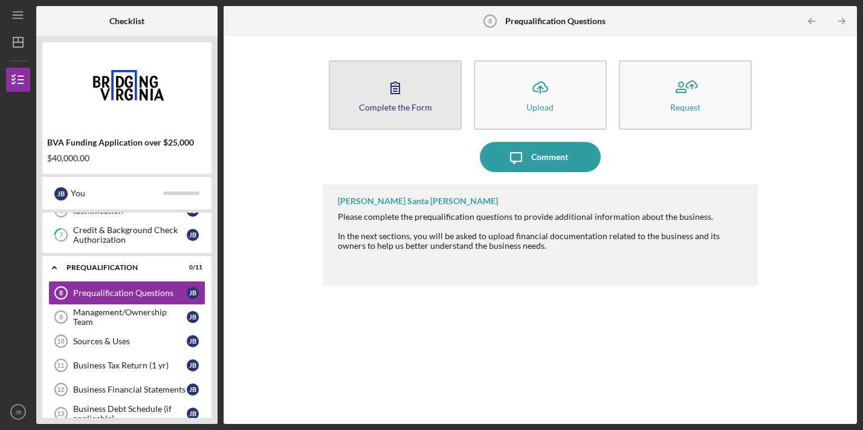
click at [406, 95] on icon "button" at bounding box center [395, 88] width 30 height 30
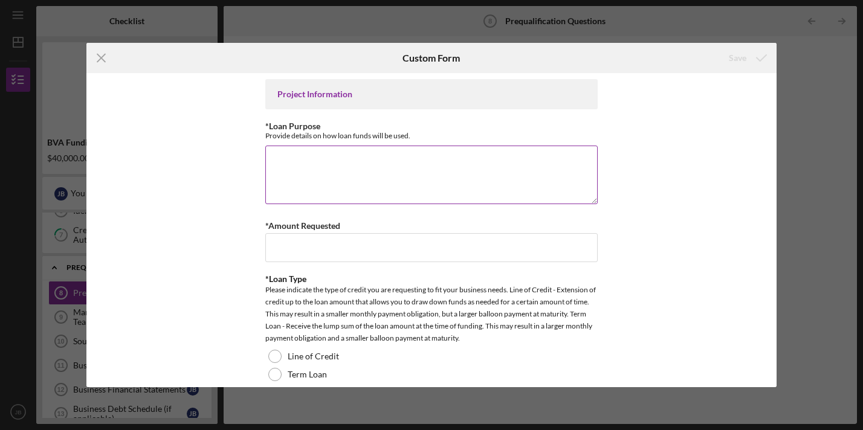
click at [329, 161] on textarea "*Loan Purpose" at bounding box center [431, 175] width 332 height 58
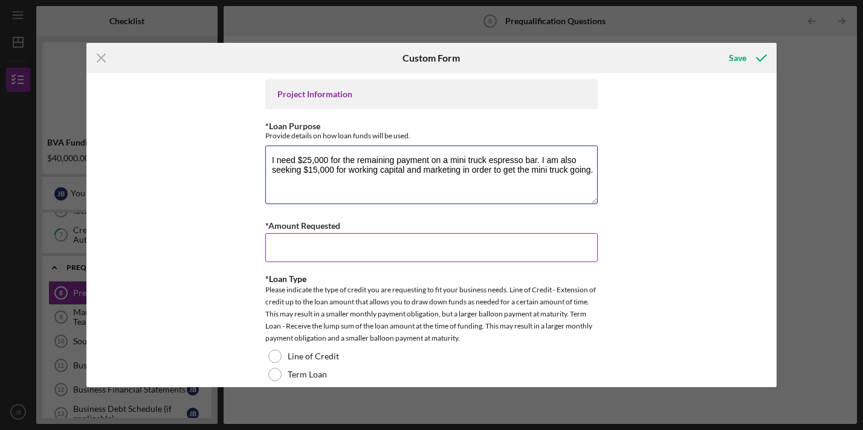
type textarea "I need $25,000 for the remaining payment on a mini truck espresso bar. I am als…"
click at [326, 241] on input "*Amount Requested" at bounding box center [431, 247] width 332 height 29
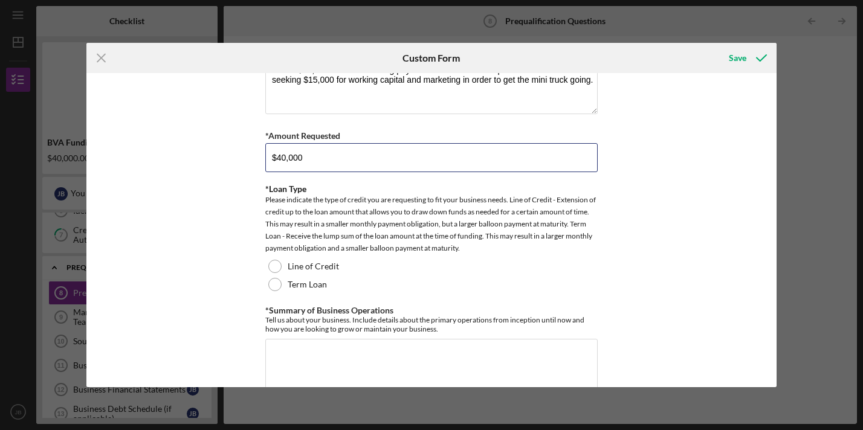
scroll to position [131, 0]
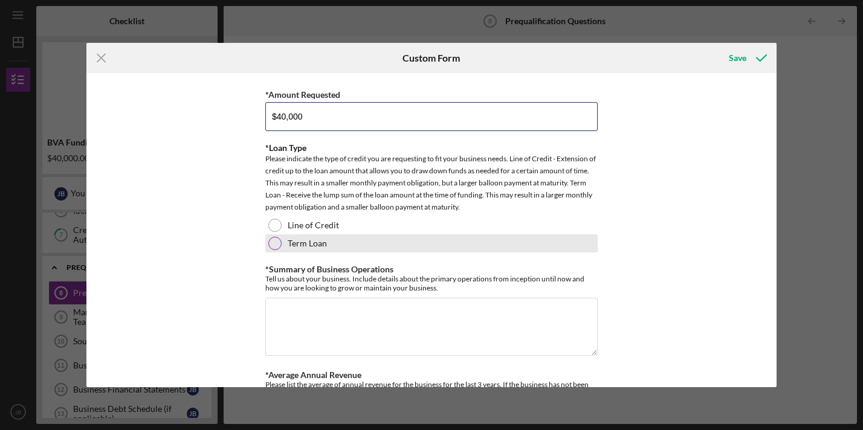
type input "$40,000"
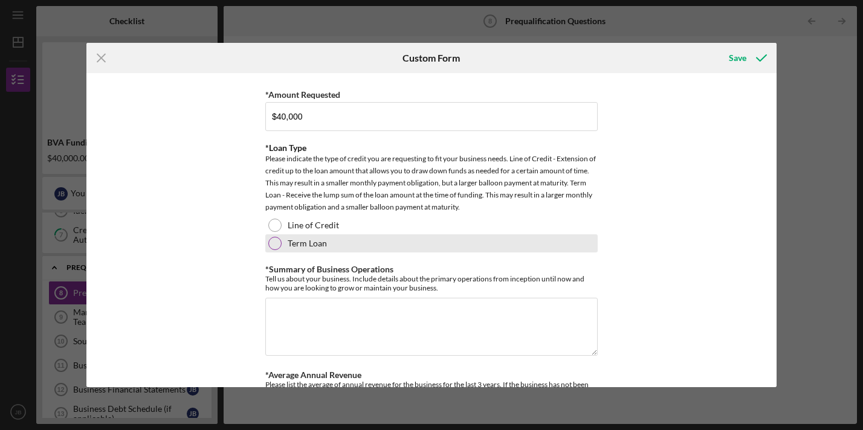
click at [279, 243] on div at bounding box center [274, 243] width 13 height 13
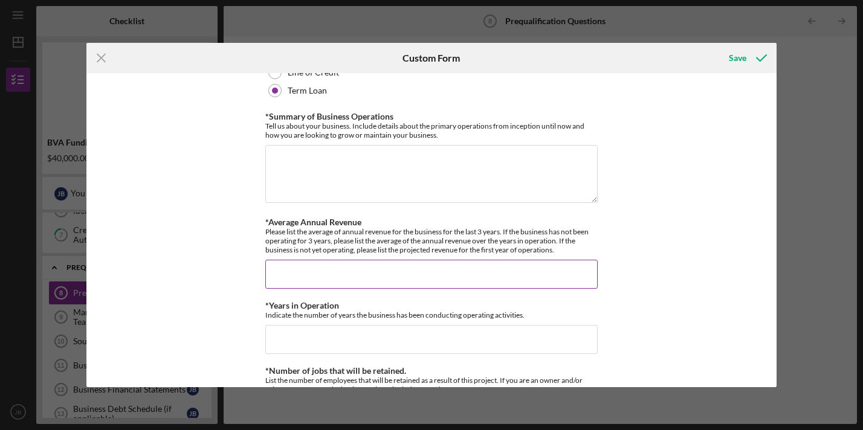
scroll to position [261, 0]
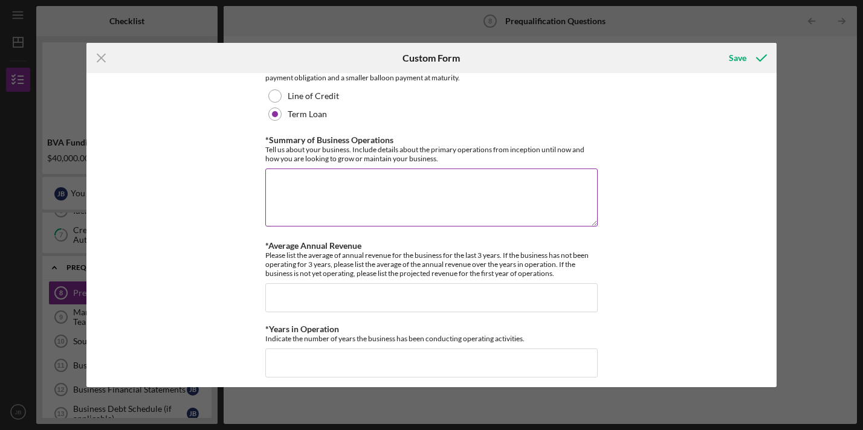
click at [319, 180] on textarea "*Summary of Business Operations" at bounding box center [431, 198] width 332 height 58
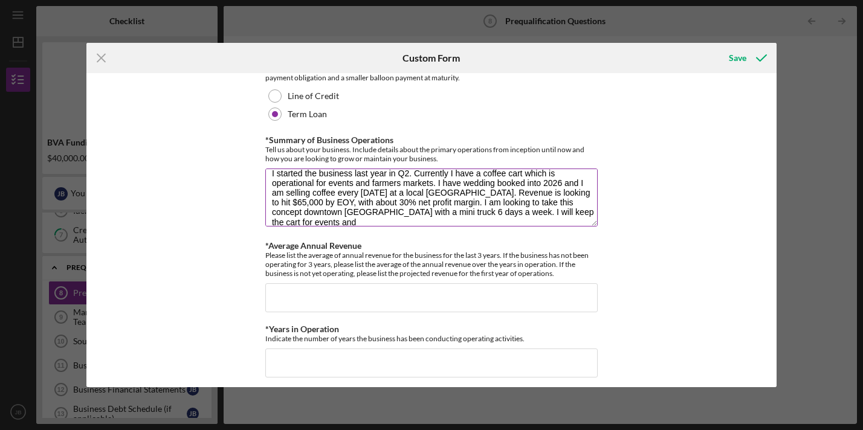
scroll to position [10, 0]
click at [284, 221] on textarea "I started the business last year in Q2. Currently I have a coffee cart which is…" at bounding box center [431, 198] width 332 height 58
click at [406, 220] on textarea "I started the business last year in Q2. Currently I have a coffee cart which is…" at bounding box center [431, 198] width 332 height 58
drag, startPoint x: 395, startPoint y: 226, endPoint x: 503, endPoint y: 214, distance: 108.9
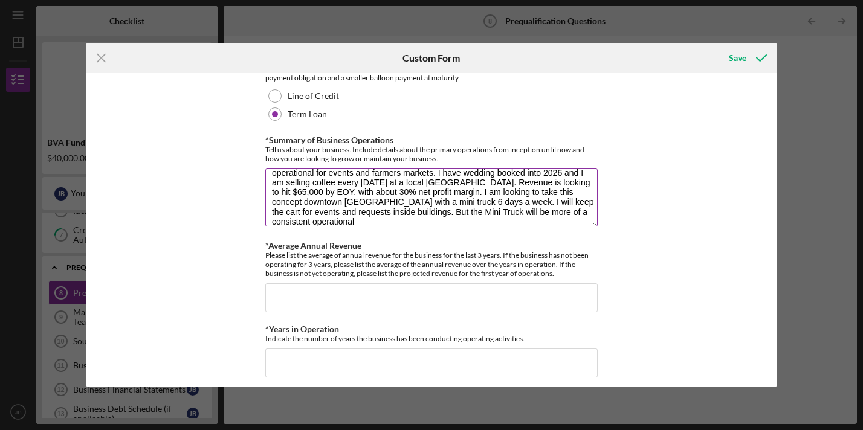
click at [503, 214] on textarea "I started the business last year in Q2. Currently I have a coffee cart which is…" at bounding box center [431, 198] width 332 height 58
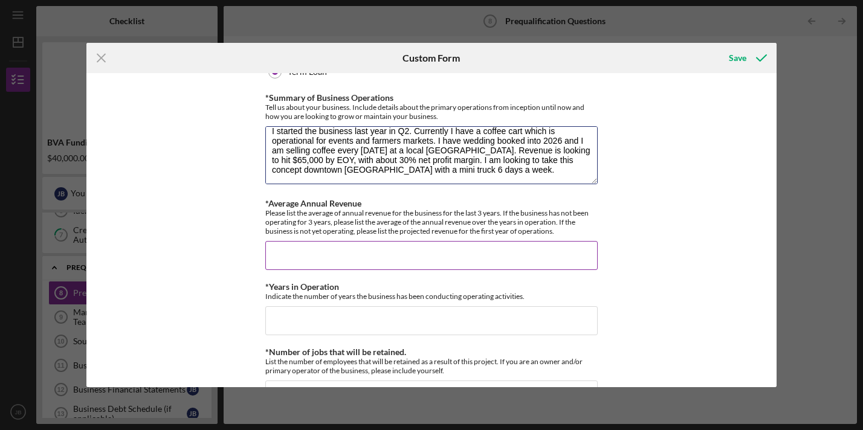
scroll to position [322, 0]
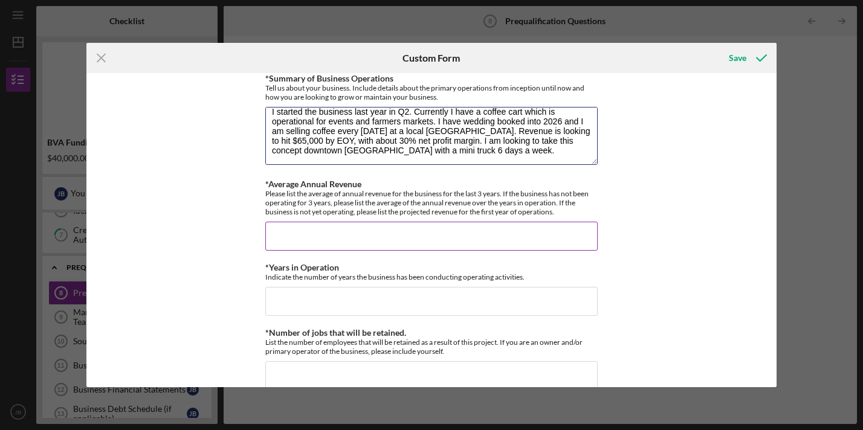
type textarea "I started the business last year in Q2. Currently I have a coffee cart which is…"
click at [341, 232] on input "*Average Annual Revenue" at bounding box center [431, 236] width 332 height 29
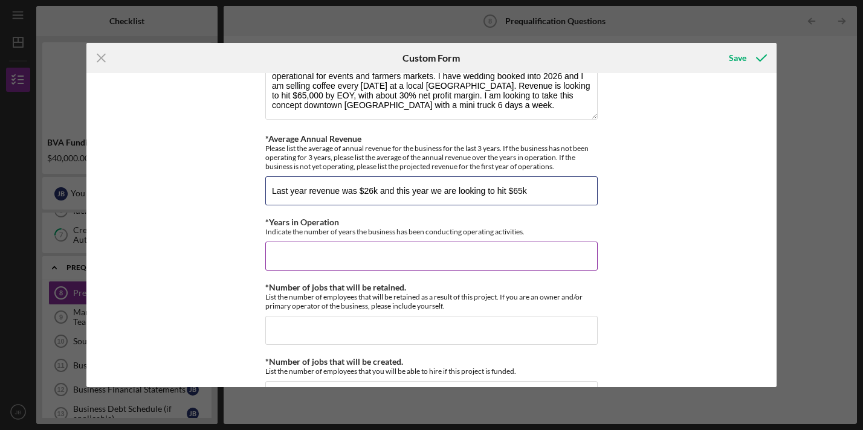
scroll to position [376, 0]
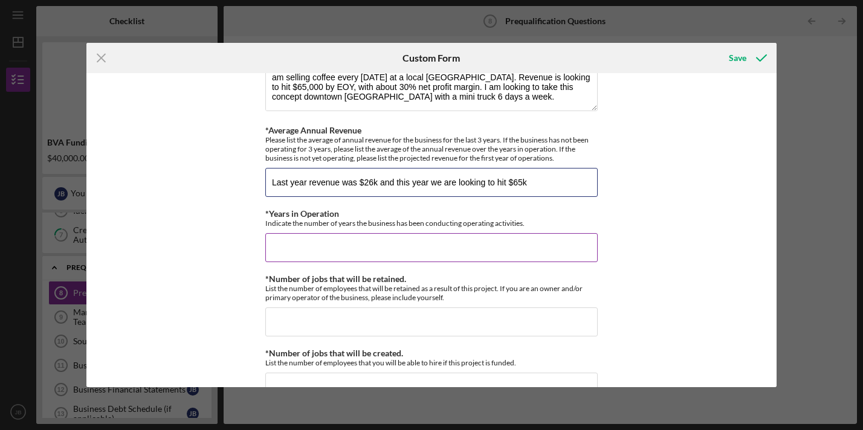
type input "Last year revenue was $26k and this year we are looking to hit $65k"
click at [340, 254] on input "*Years in Operation" at bounding box center [431, 247] width 332 height 29
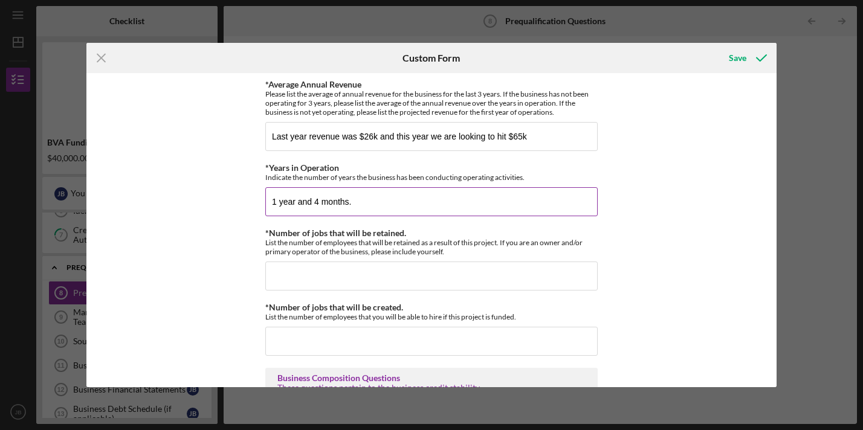
scroll to position [472, 0]
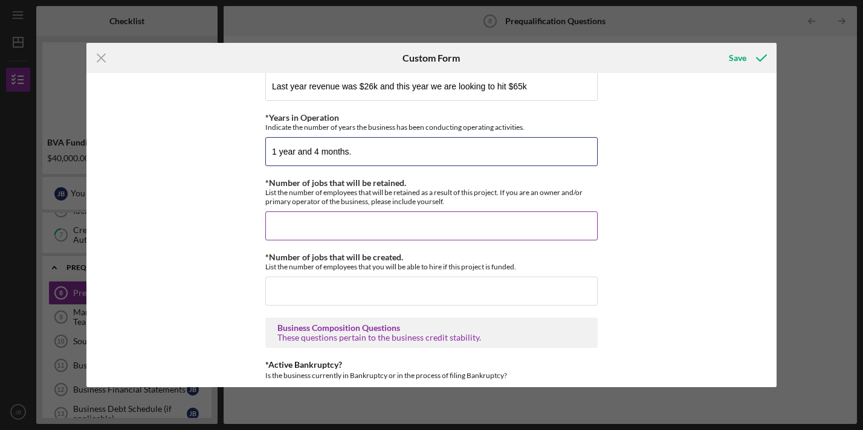
type input "1 year and 4 months."
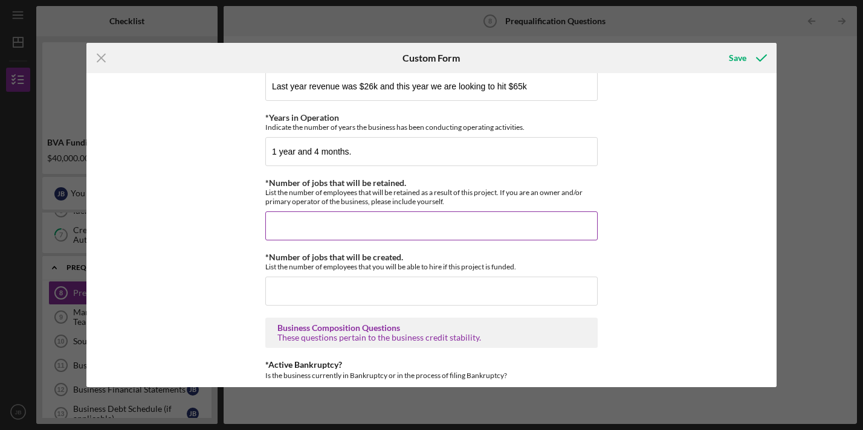
click at [325, 239] on input "*Number of jobs that will be retained." at bounding box center [431, 226] width 332 height 29
click at [344, 231] on input "*Number of jobs that will be retained." at bounding box center [431, 226] width 332 height 29
click at [335, 230] on input "*Number of jobs that will be retained." at bounding box center [431, 226] width 332 height 29
click at [324, 230] on input "*Number of jobs that will be retained." at bounding box center [431, 226] width 332 height 29
type input "I"
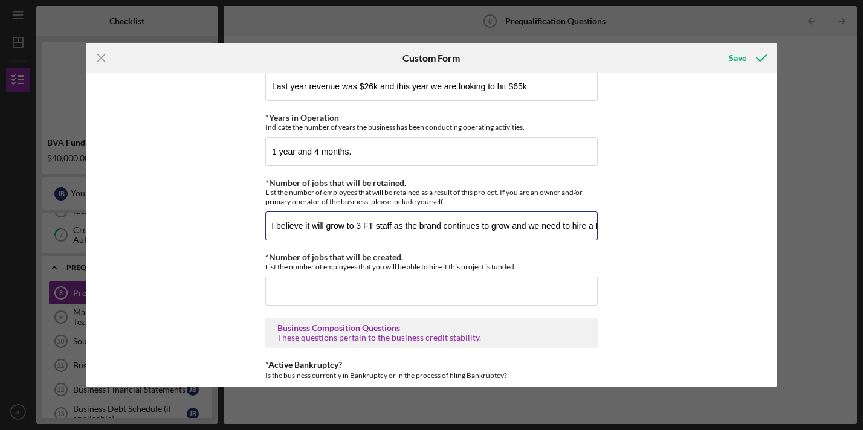
scroll to position [0, 200]
drag, startPoint x: 271, startPoint y: 235, endPoint x: 614, endPoint y: 237, distance: 343.3
click at [614, 238] on div "Project Information *Loan Purpose Provide details on how loan funds will be use…" at bounding box center [431, 230] width 690 height 314
type input "2 FT jobs in the first year, but then I believe it will grow to 3 FT staff as t…"
click at [409, 300] on input "*Number of jobs that will be created." at bounding box center [431, 291] width 332 height 29
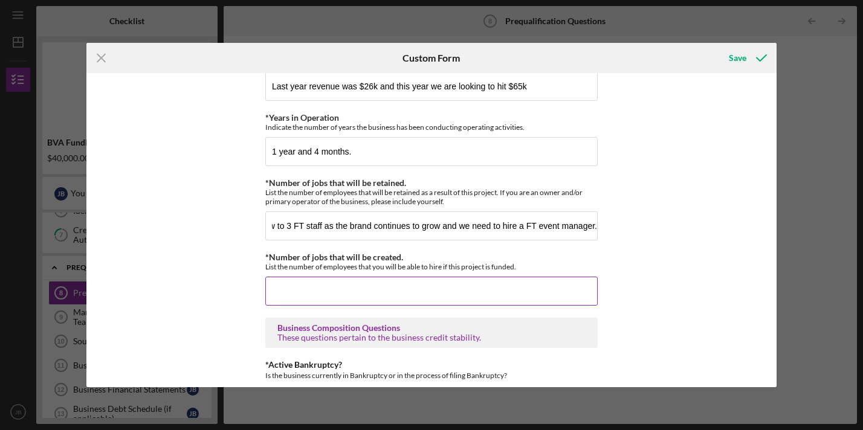
scroll to position [0, 0]
paste input "2 FT jobs in the first year, but then I believe it will grow to 3 FT staff as t…"
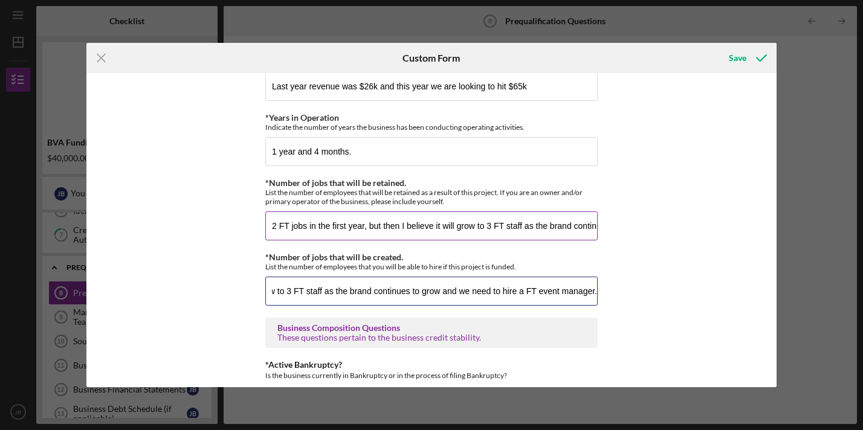
type input "2 FT jobs in the first year, but then I believe it will grow to 3 FT staff as t…"
click at [352, 237] on input "2 FT jobs in the first year, but then I believe it will grow to 3 FT staff as t…" at bounding box center [431, 226] width 332 height 29
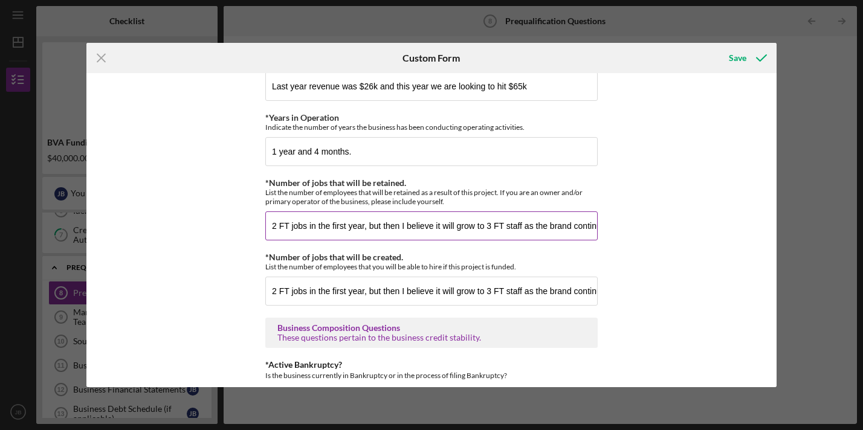
click at [352, 237] on input "2 FT jobs in the first year, but then I believe it will grow to 3 FT staff as t…" at bounding box center [431, 226] width 332 height 29
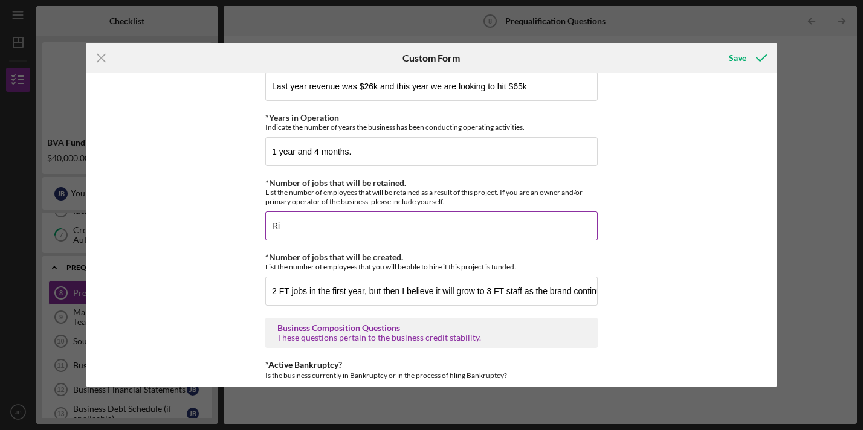
type input "R"
type input "4"
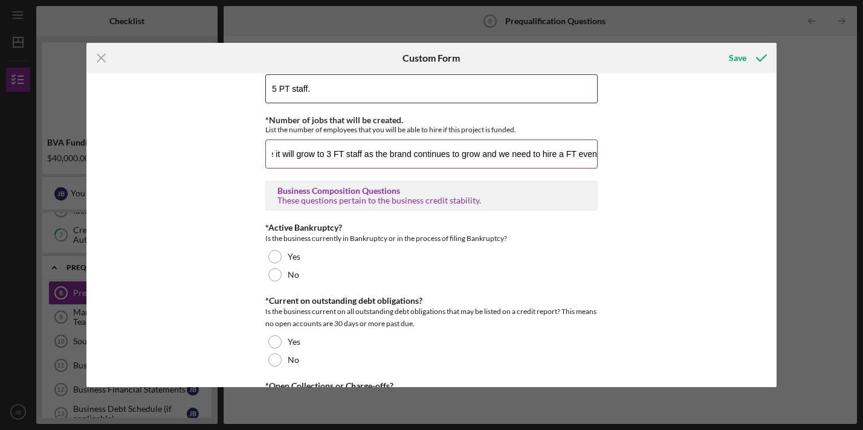
scroll to position [0, 200]
type input "5 PT staff."
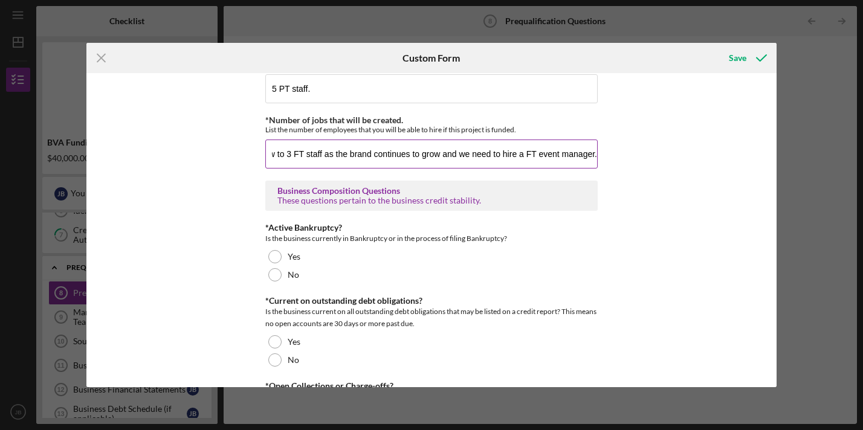
click at [590, 161] on input "2 FT jobs in the first year, but then I believe it will grow to 3 FT staff as t…" at bounding box center [431, 154] width 332 height 29
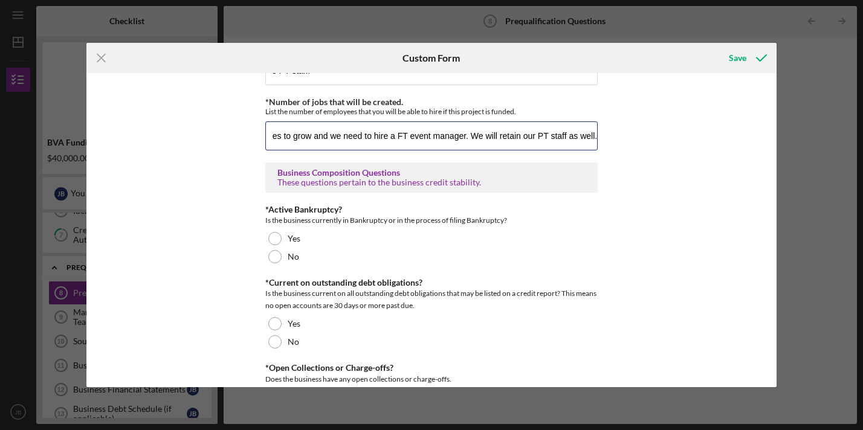
scroll to position [629, 0]
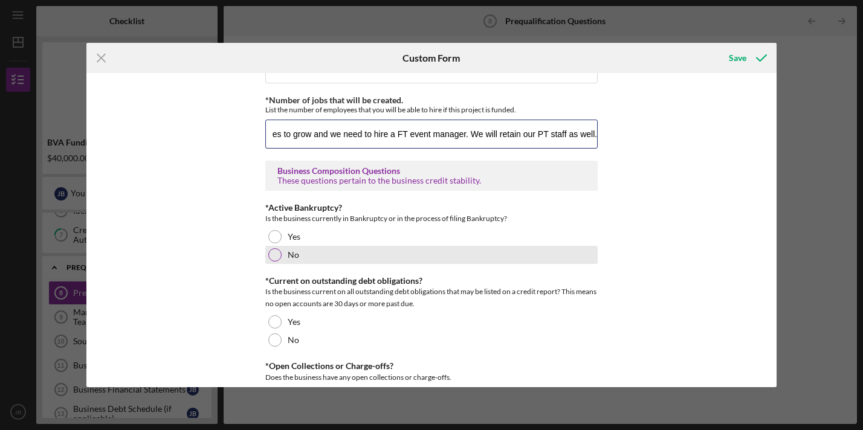
type input "2 FT jobs in the first year, but then I believe it will grow to 3 FT staff as t…"
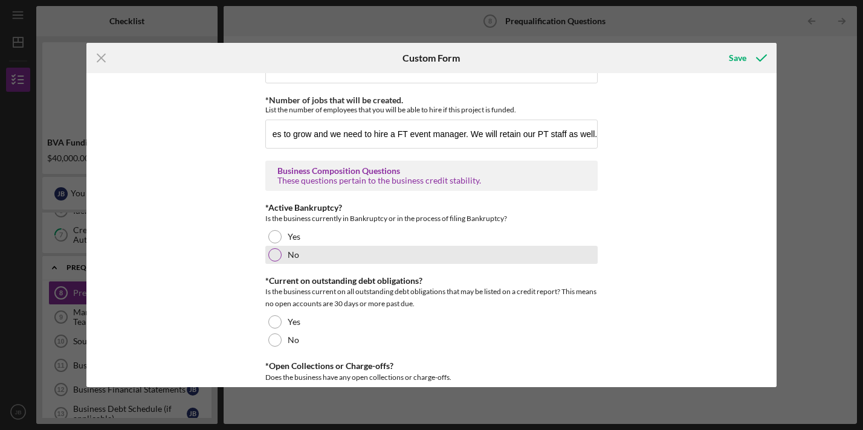
scroll to position [0, 0]
click at [268, 260] on div at bounding box center [274, 254] width 13 height 13
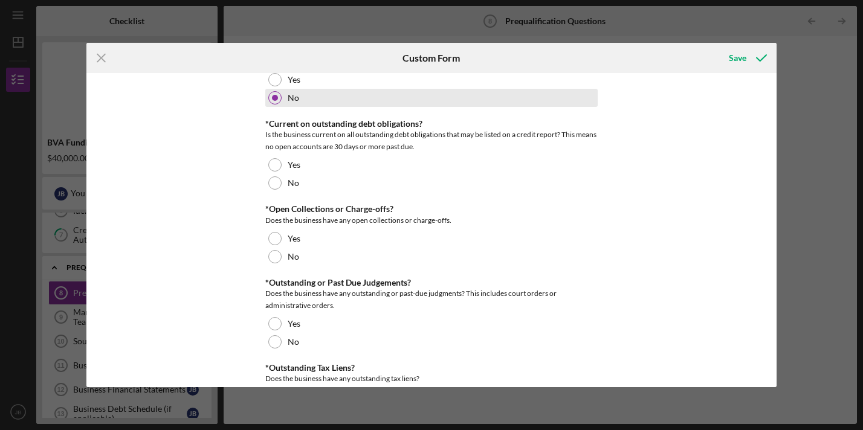
scroll to position [800, 0]
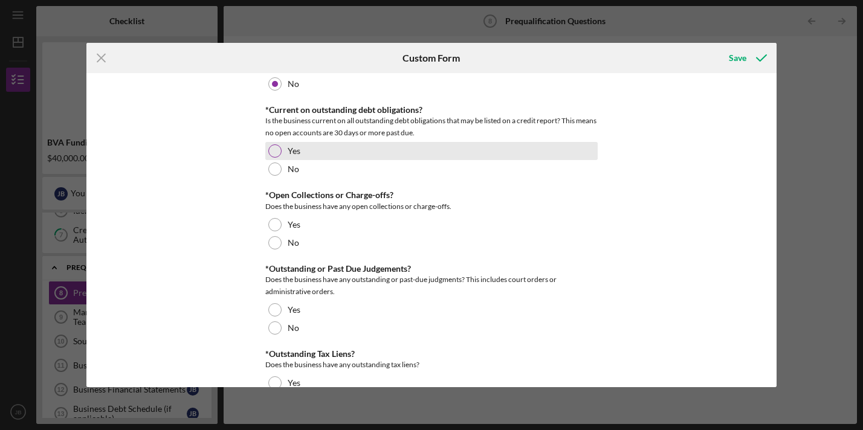
click at [274, 158] on div at bounding box center [274, 150] width 13 height 13
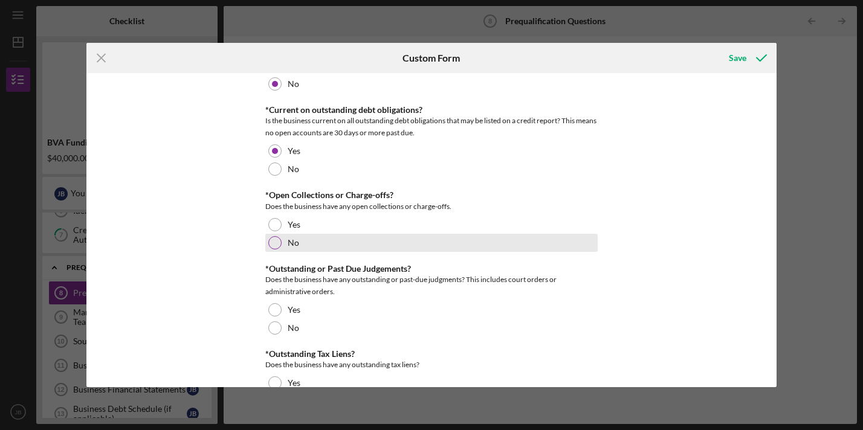
click at [274, 248] on div at bounding box center [274, 242] width 13 height 13
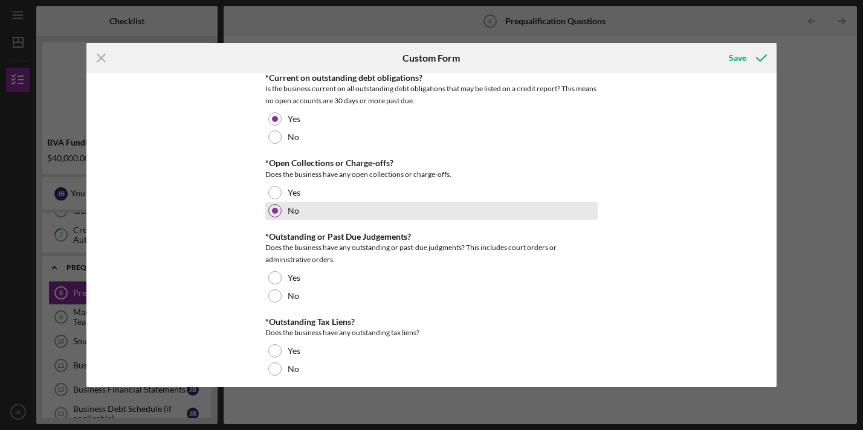
scroll to position [849, 0]
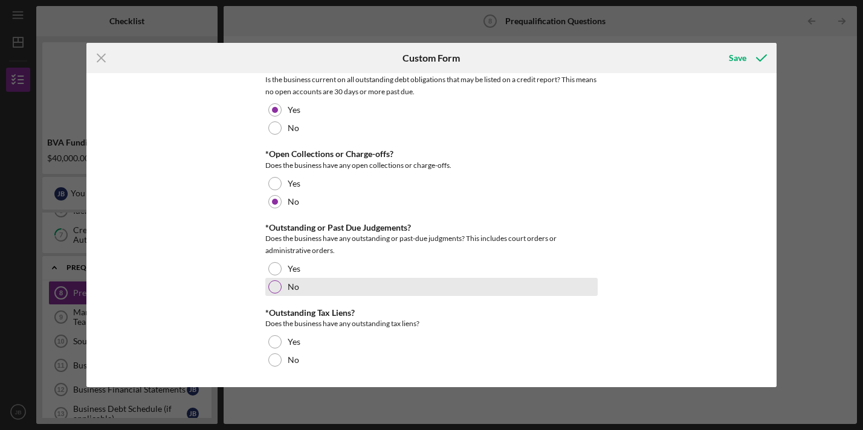
click at [274, 291] on div at bounding box center [274, 286] width 13 height 13
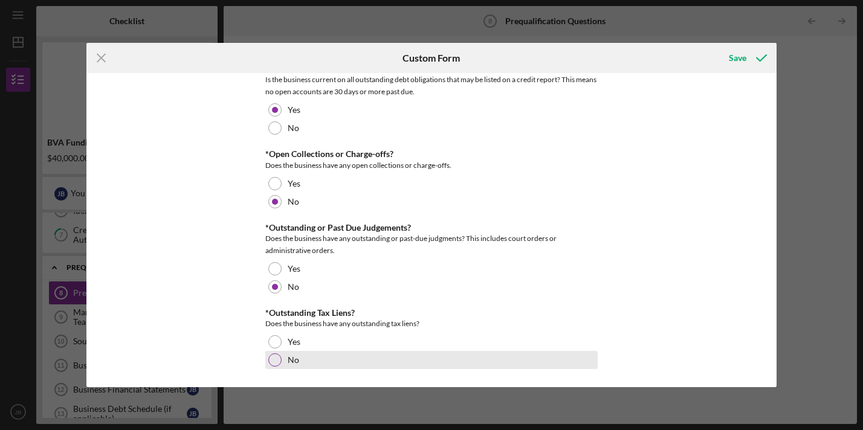
click at [274, 359] on div at bounding box center [274, 360] width 13 height 13
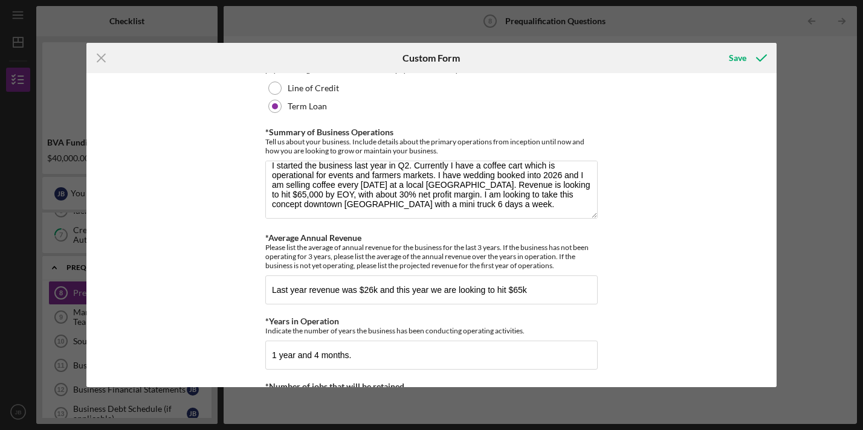
scroll to position [0, 0]
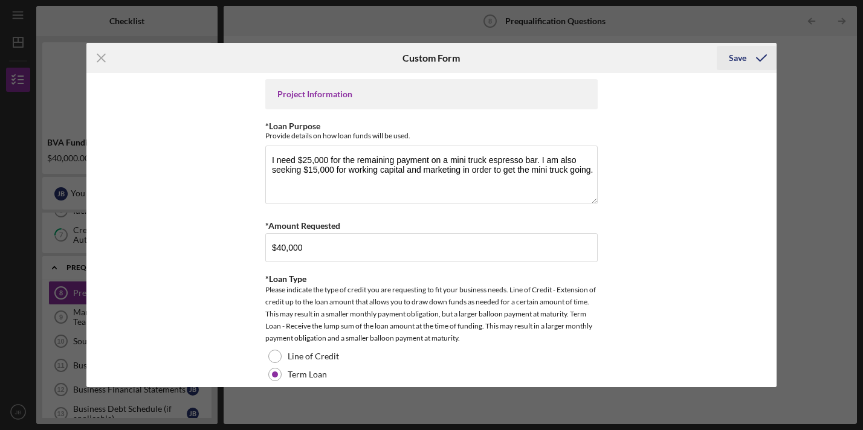
click at [740, 59] on div "Save" at bounding box center [738, 58] width 18 height 24
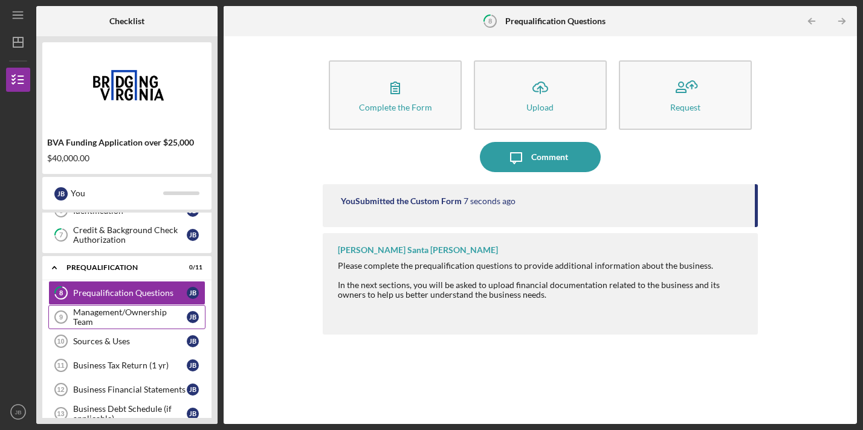
click at [111, 311] on div "Management/Ownership Team" at bounding box center [130, 317] width 114 height 19
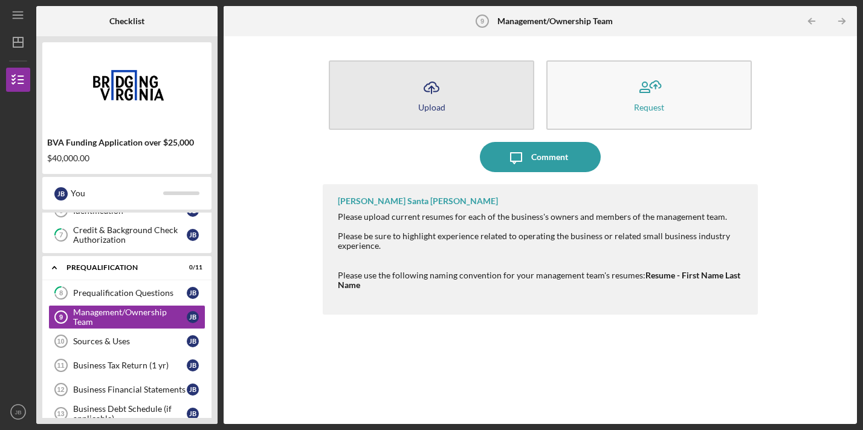
click at [450, 91] on button "Icon/Upload Upload" at bounding box center [432, 95] width 206 height 70
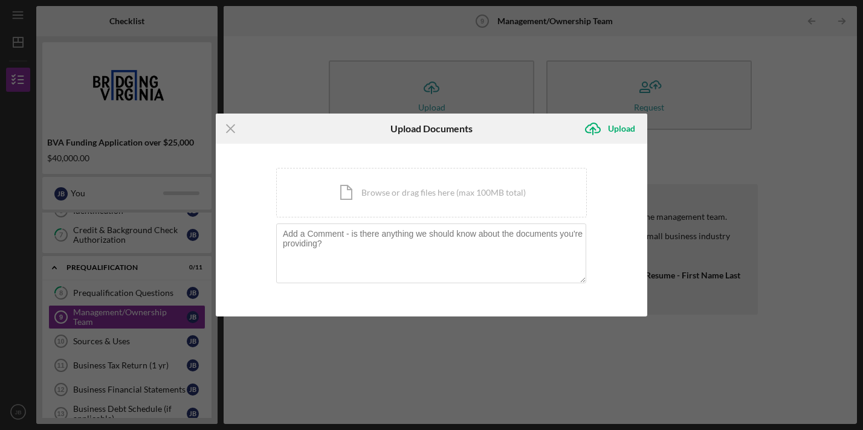
click at [747, 155] on div "Icon/Menu Close Upload Documents Icon/Upload Upload You're uploading documents …" at bounding box center [431, 215] width 863 height 430
click at [230, 124] on icon "Icon/Menu Close" at bounding box center [231, 129] width 30 height 30
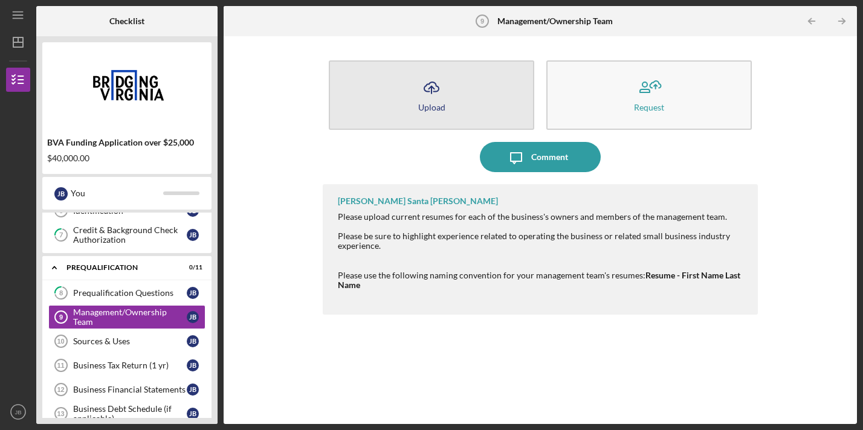
click at [414, 106] on button "Icon/Upload Upload" at bounding box center [432, 95] width 206 height 70
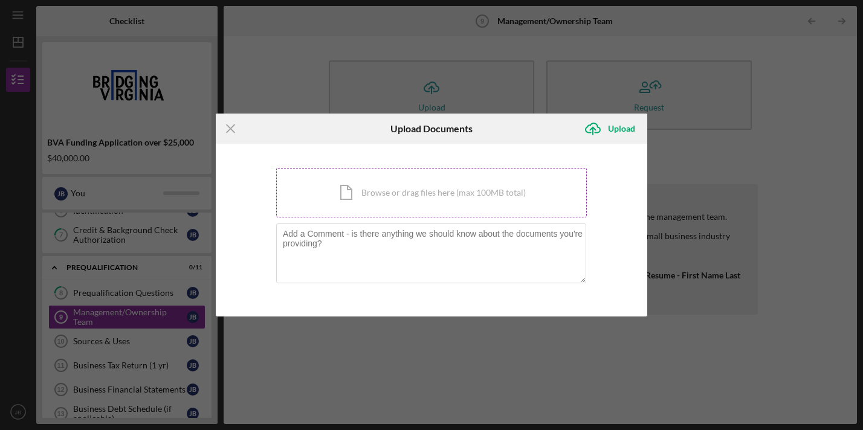
click at [397, 198] on div "Icon/Document Browse or drag files here (max 100MB total) Tap to choose files o…" at bounding box center [431, 193] width 311 height 50
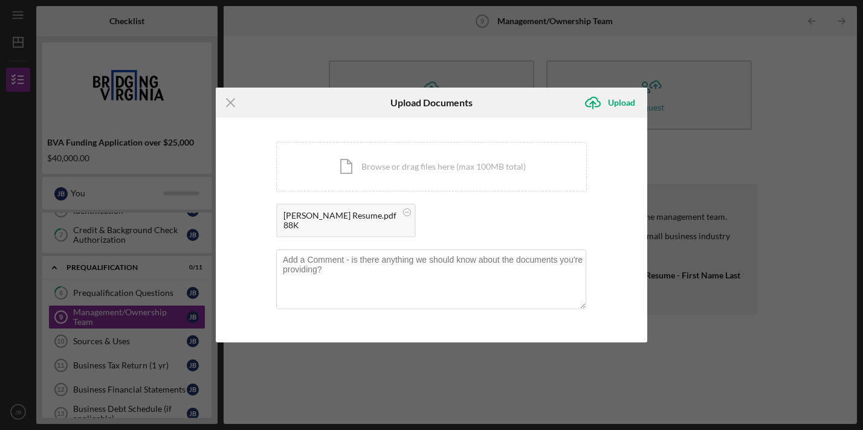
click at [348, 219] on div "[PERSON_NAME] Resume.pdf" at bounding box center [339, 216] width 113 height 10
click at [404, 211] on circle at bounding box center [407, 212] width 7 height 7
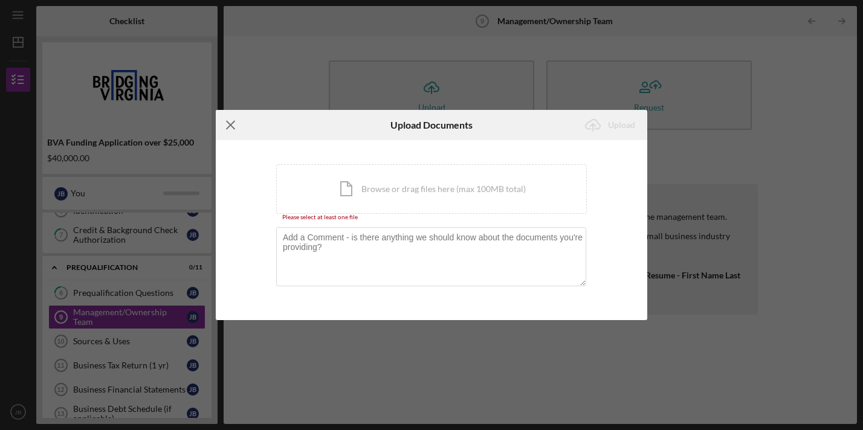
click at [228, 127] on icon "Icon/Menu Close" at bounding box center [231, 125] width 30 height 30
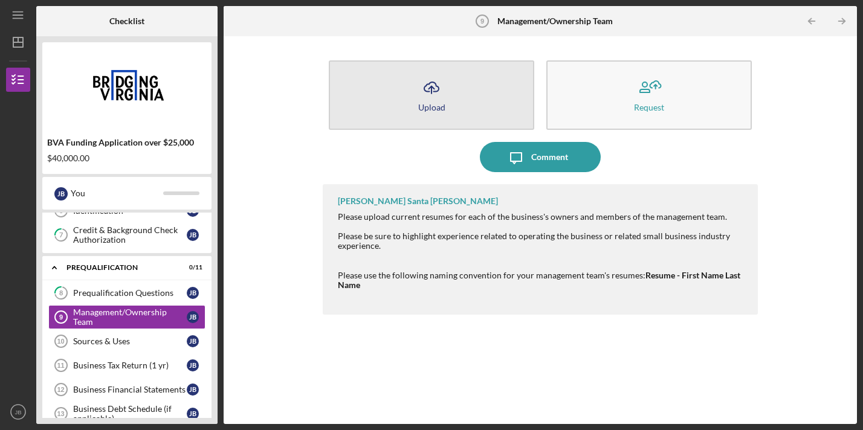
click at [450, 95] on button "Icon/Upload Upload" at bounding box center [432, 95] width 206 height 70
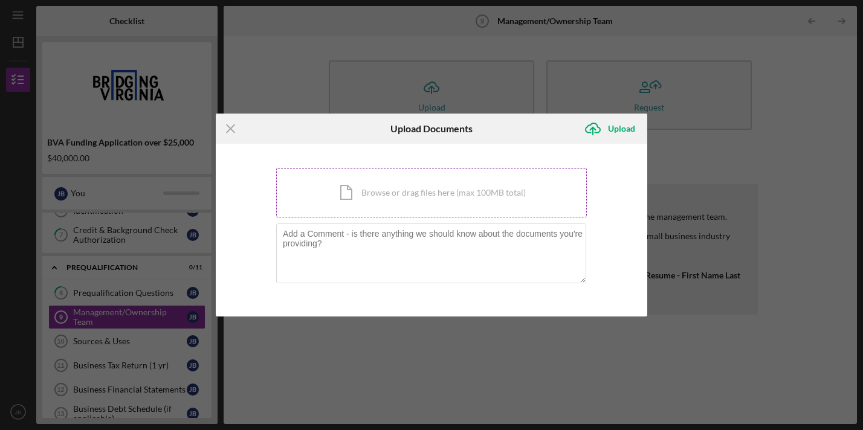
click at [383, 199] on div "Icon/Document Browse or drag files here (max 100MB total) Tap to choose files o…" at bounding box center [431, 193] width 311 height 50
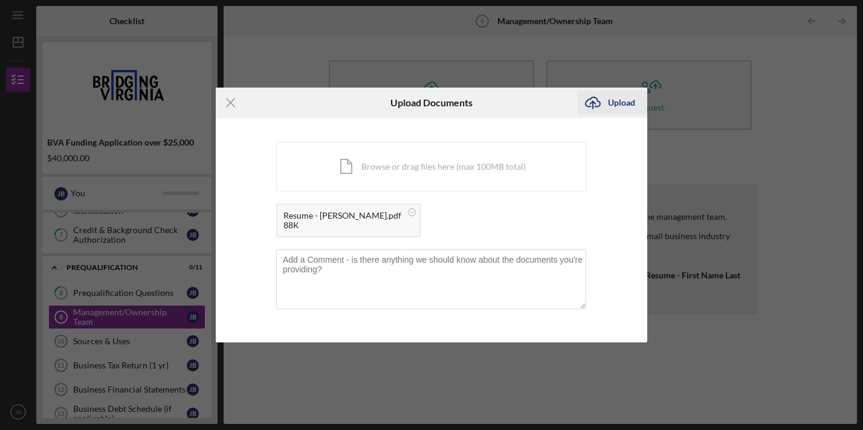
click at [614, 105] on div "Upload" at bounding box center [621, 103] width 27 height 24
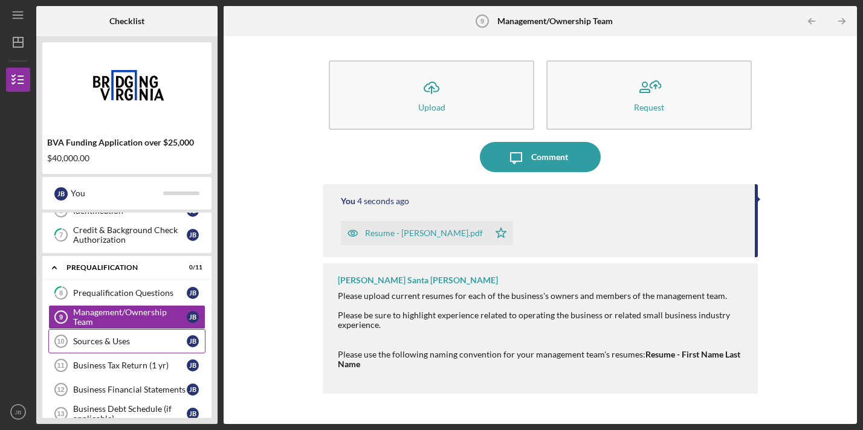
click at [109, 337] on div "Sources & Uses" at bounding box center [130, 342] width 114 height 10
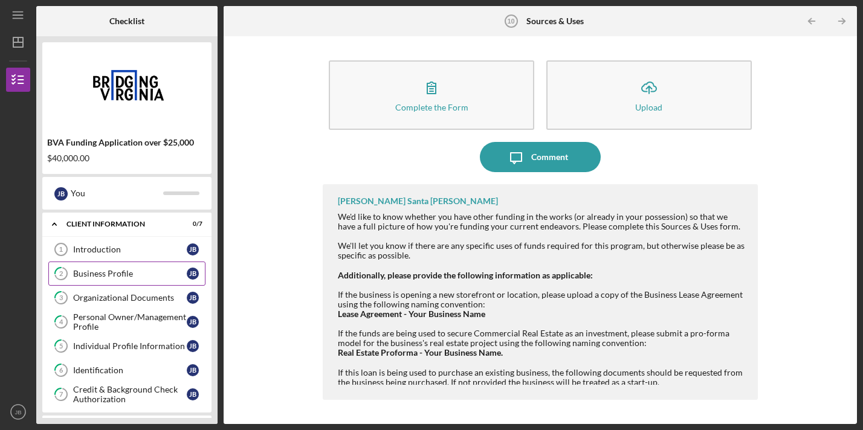
click at [88, 267] on link "2 Business Profile [PERSON_NAME]" at bounding box center [126, 274] width 157 height 24
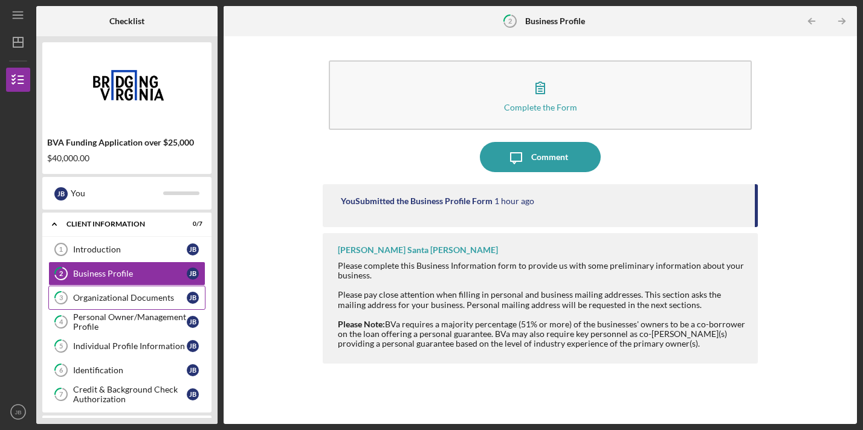
click at [95, 297] on div "Organizational Documents" at bounding box center [130, 298] width 114 height 10
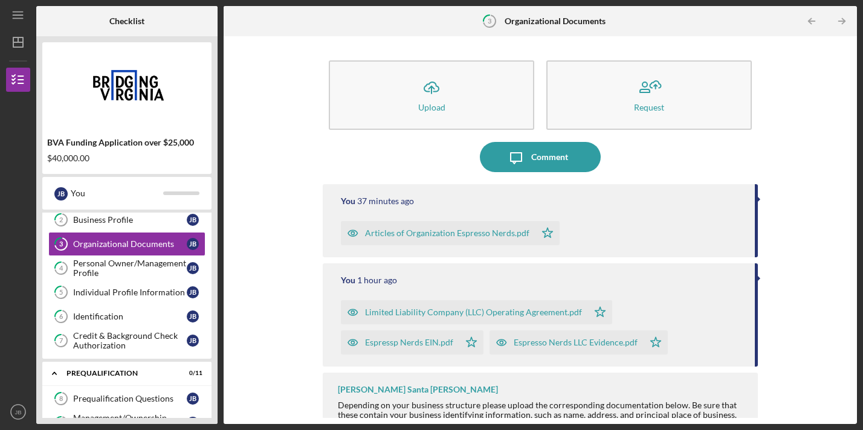
scroll to position [15, 0]
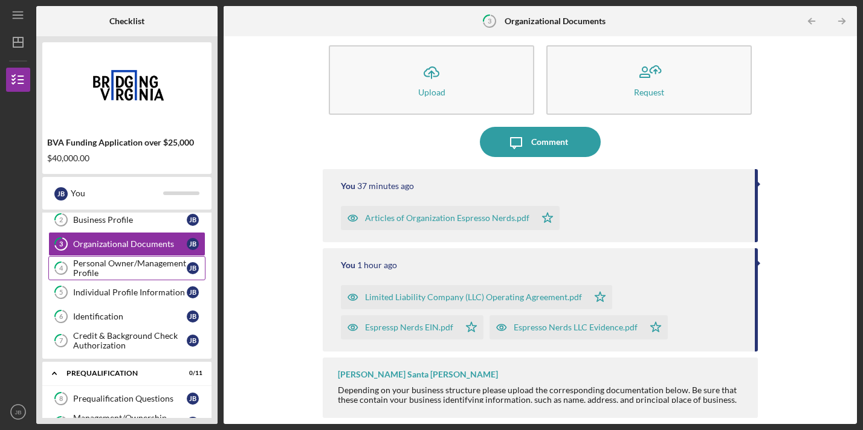
click at [121, 263] on div "Personal Owner/Management Profile" at bounding box center [130, 268] width 114 height 19
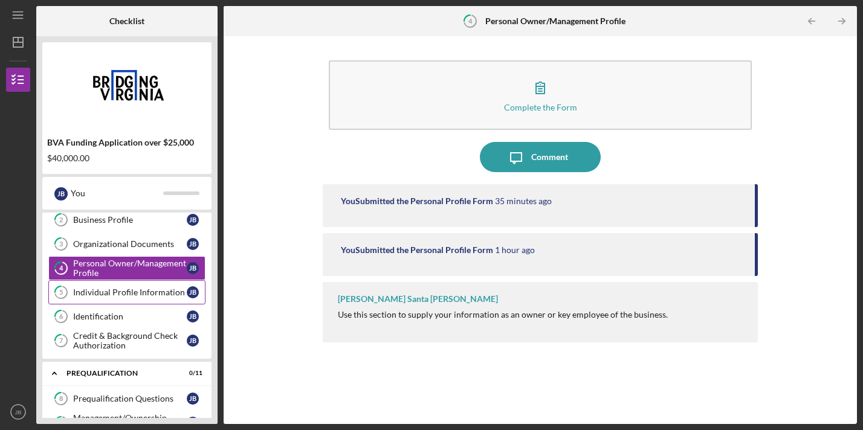
click at [121, 291] on div "Individual Profile Information" at bounding box center [130, 293] width 114 height 10
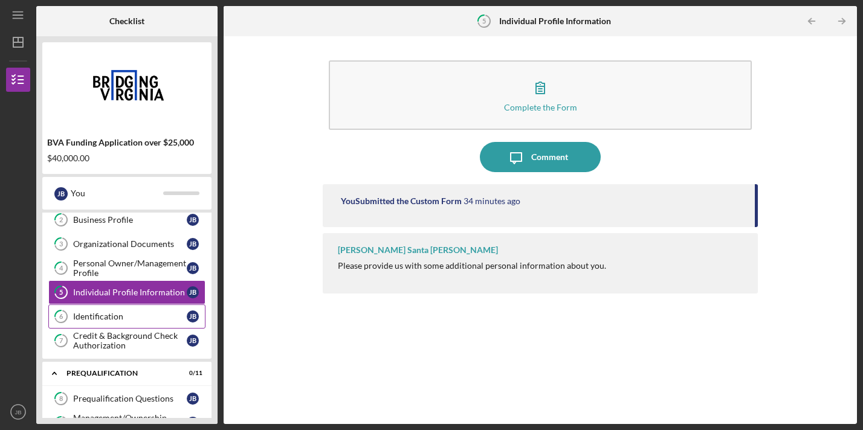
click at [121, 322] on link "6 Identification [PERSON_NAME]" at bounding box center [126, 317] width 157 height 24
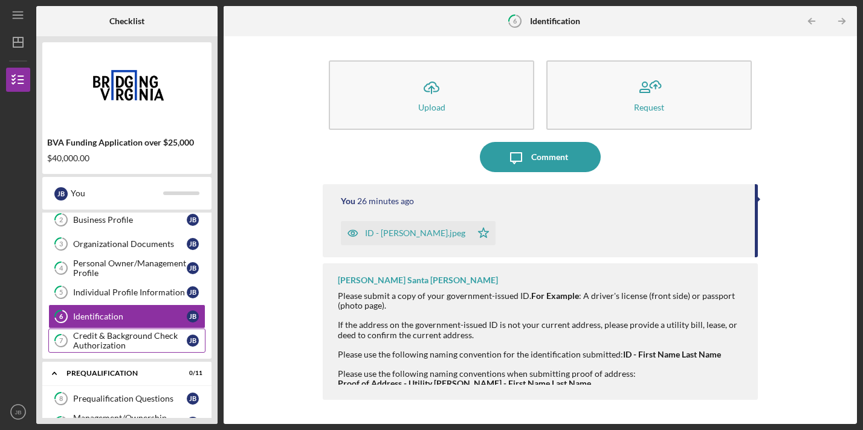
click at [122, 340] on div "Credit & Background Check Authorization" at bounding box center [130, 340] width 114 height 19
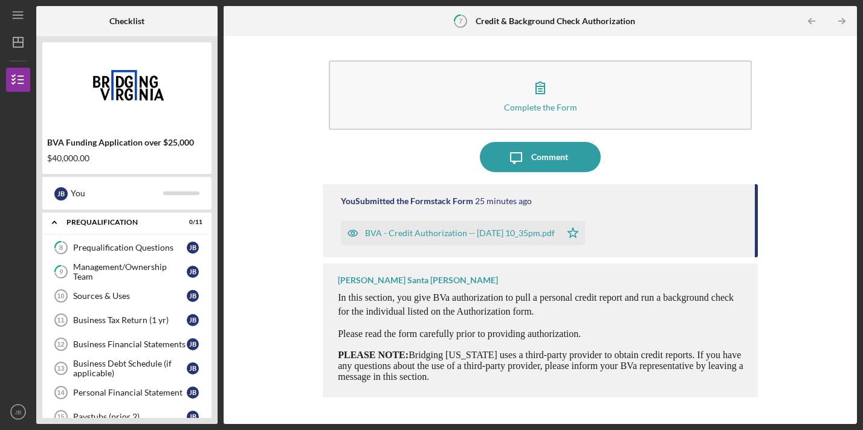
scroll to position [202, 0]
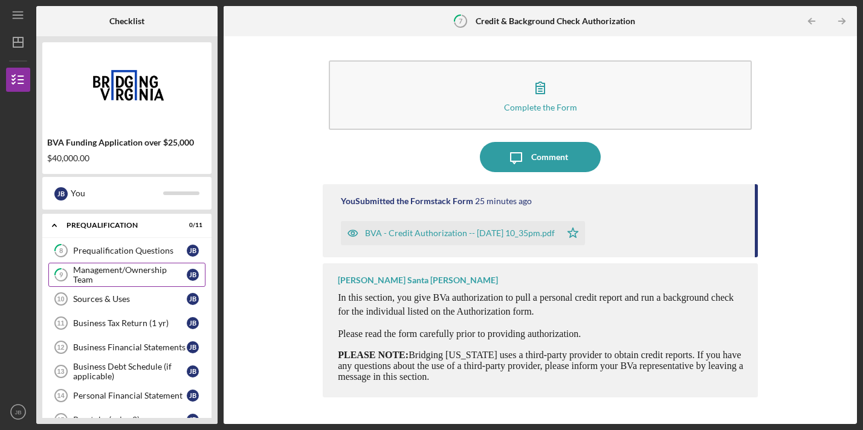
click at [111, 274] on div "Management/Ownership Team" at bounding box center [130, 274] width 114 height 19
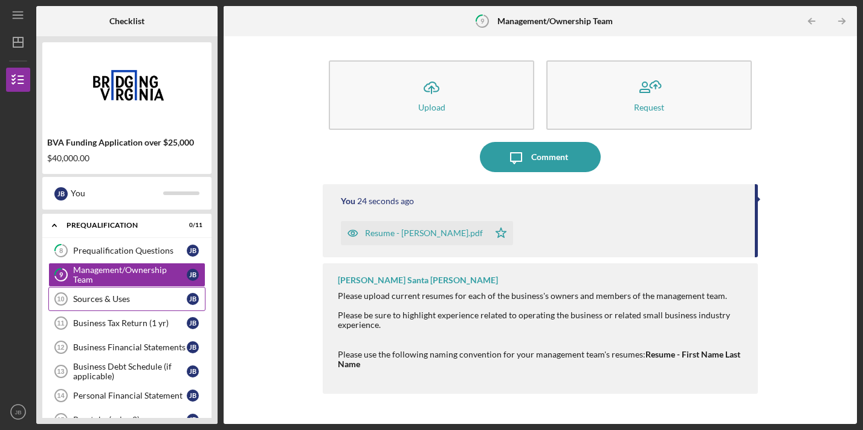
click at [112, 292] on link "Sources & Uses 10 Sources & Uses [PERSON_NAME]" at bounding box center [126, 299] width 157 height 24
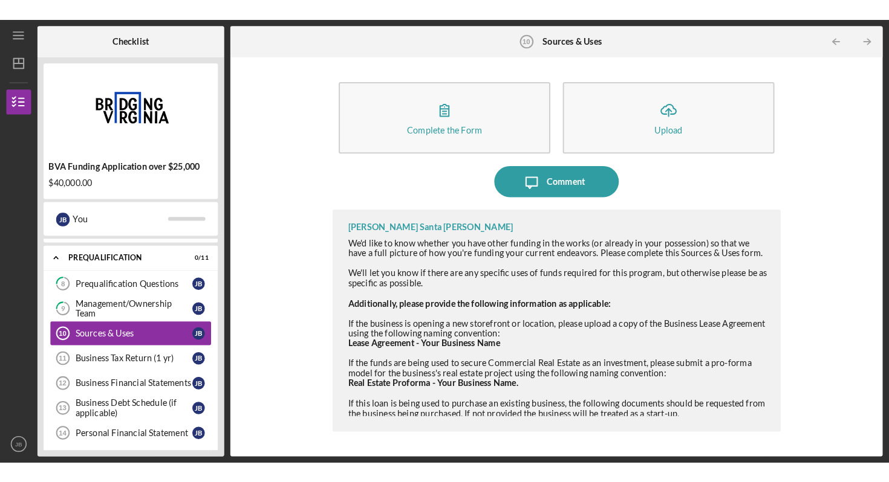
scroll to position [205, 0]
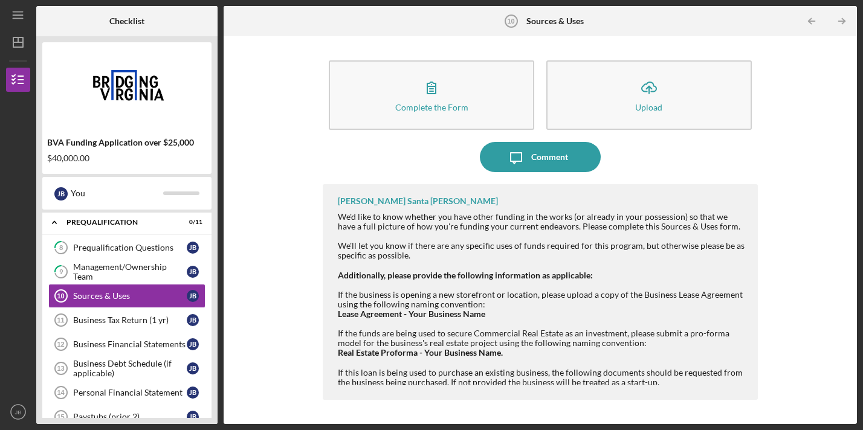
click at [481, 384] on div "If this loan is being used to purchase an existing business, the following docu…" at bounding box center [542, 392] width 408 height 68
click at [481, 378] on div "If this loan is being used to purchase an existing business, the following docu…" at bounding box center [542, 392] width 408 height 68
click at [508, 372] on div "If this loan is being used to purchase an existing business, the following docu…" at bounding box center [542, 392] width 408 height 68
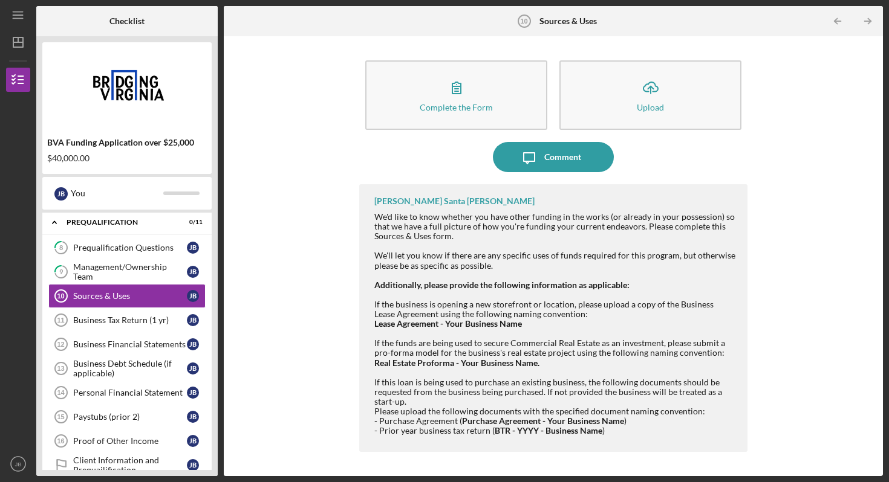
click at [427, 430] on div "If this loan is being used to purchase an existing business, the following docu…" at bounding box center [554, 407] width 361 height 78
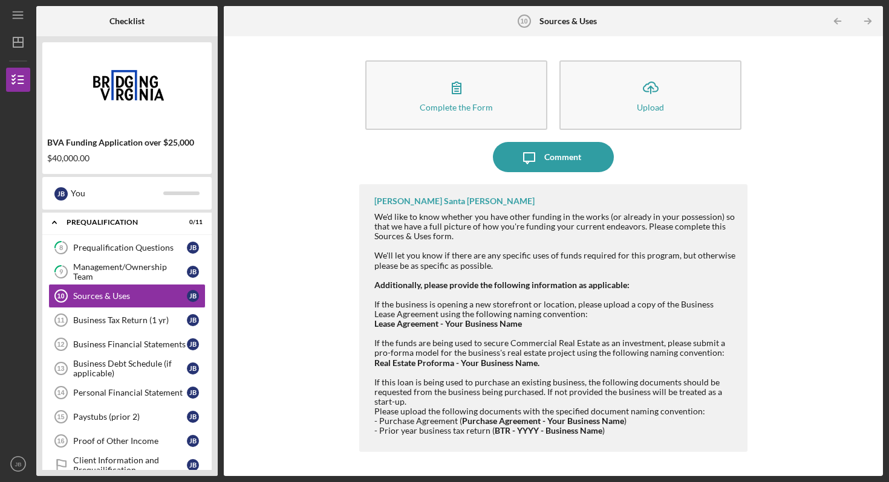
click at [346, 282] on div "Complete the Form Form Icon/Upload Upload Icon/Message Comment [PERSON_NAME] Sa…" at bounding box center [553, 256] width 647 height 428
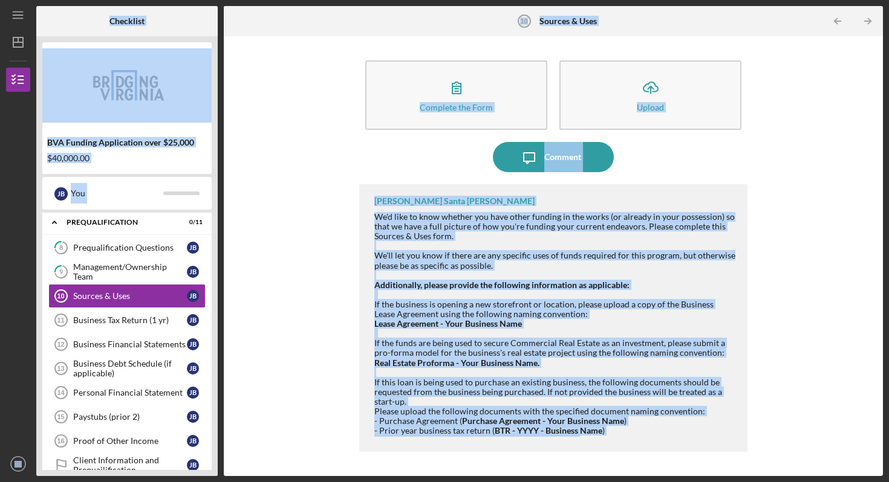
copy body "Checklist BVA Funding Application over $25,000 $40,000.00 [PERSON_NAME] You Ico…"
click at [390, 151] on div "Icon/Message Comment" at bounding box center [553, 157] width 388 height 30
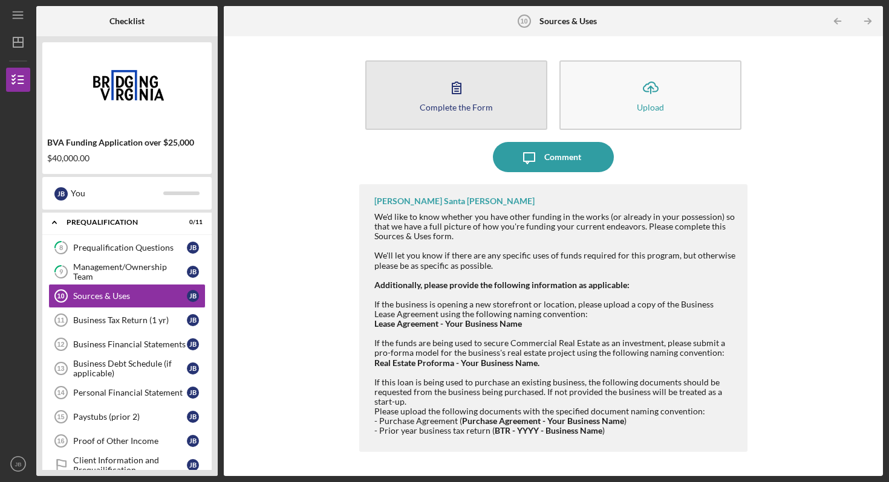
click at [454, 108] on div "Complete the Form" at bounding box center [455, 107] width 73 height 9
